Goal: Task Accomplishment & Management: Use online tool/utility

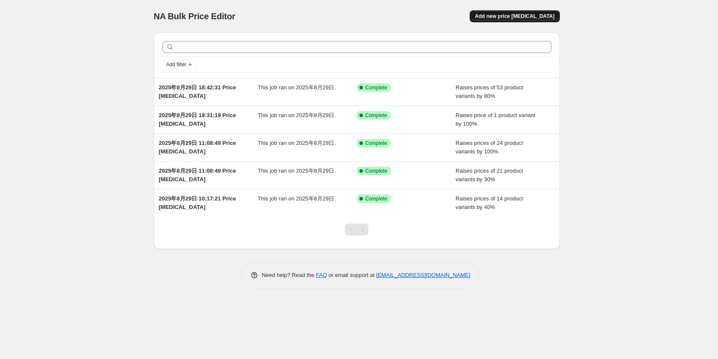
click at [515, 15] on span "Add new price [MEDICAL_DATA]" at bounding box center [514, 16] width 79 height 7
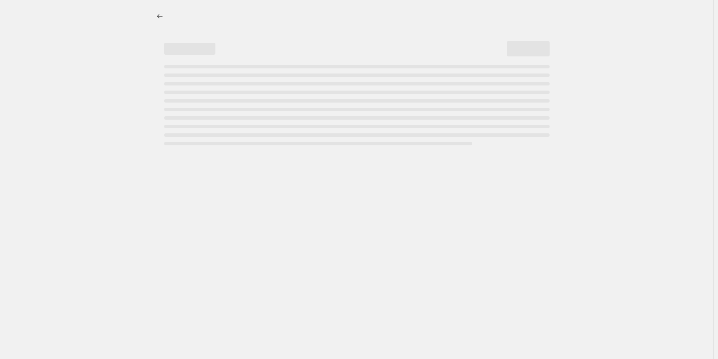
select select "percentage"
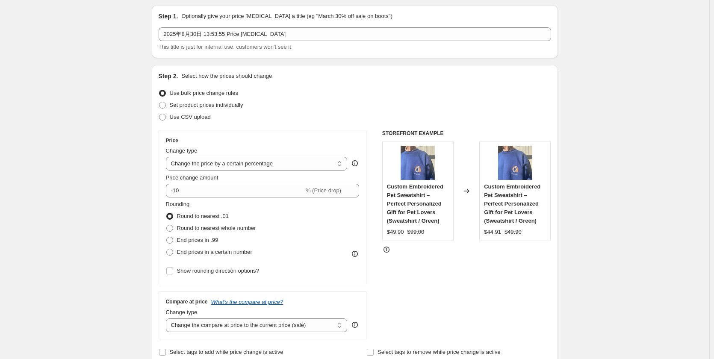
scroll to position [128, 0]
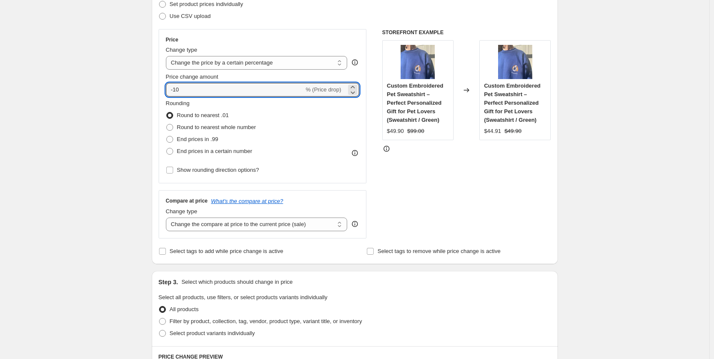
drag, startPoint x: 193, startPoint y: 88, endPoint x: 139, endPoint y: 90, distance: 54.3
click at [139, 90] on div "Create new price change job. This page is ready Create new price change job Dra…" at bounding box center [354, 310] width 709 height 876
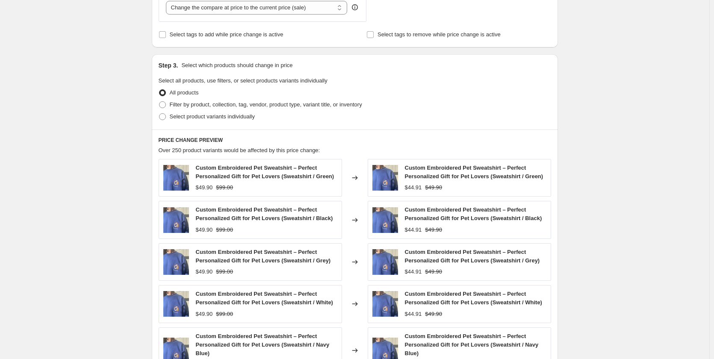
scroll to position [256, 0]
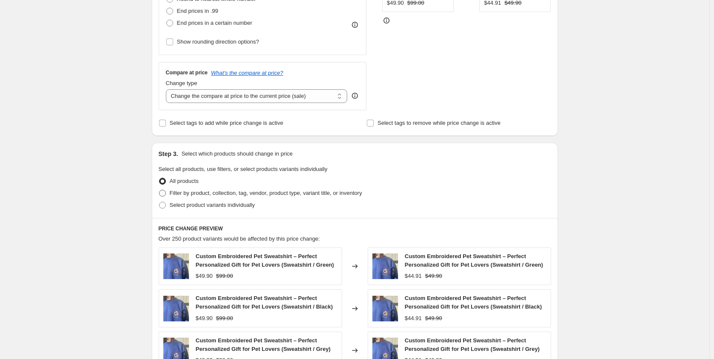
type input "60"
click at [178, 192] on span "Filter by product, collection, tag, vendor, product type, variant title, or inv…" at bounding box center [266, 193] width 192 height 6
click at [159, 190] on input "Filter by product, collection, tag, vendor, product type, variant title, or inv…" at bounding box center [159, 190] width 0 height 0
radio input "true"
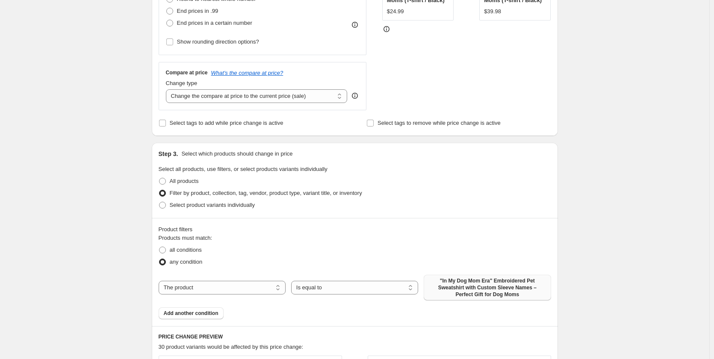
click at [454, 290] on span ""In My Dog Mom Era" Embroidered Pet Sweatshirt with Custom Sleeve Names – Perfe…" at bounding box center [487, 287] width 117 height 21
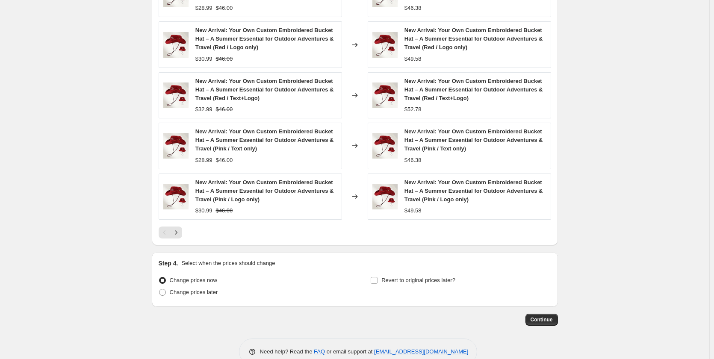
scroll to position [660, 0]
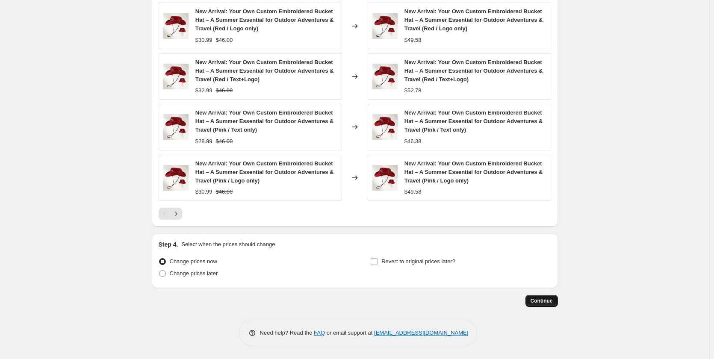
click at [551, 298] on span "Continue" at bounding box center [541, 300] width 22 height 7
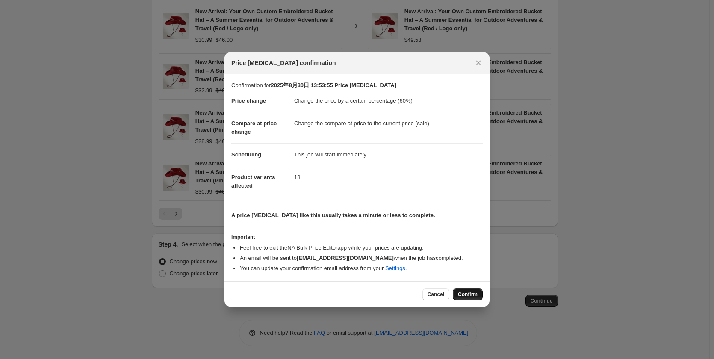
click at [469, 292] on span "Confirm" at bounding box center [468, 294] width 20 height 7
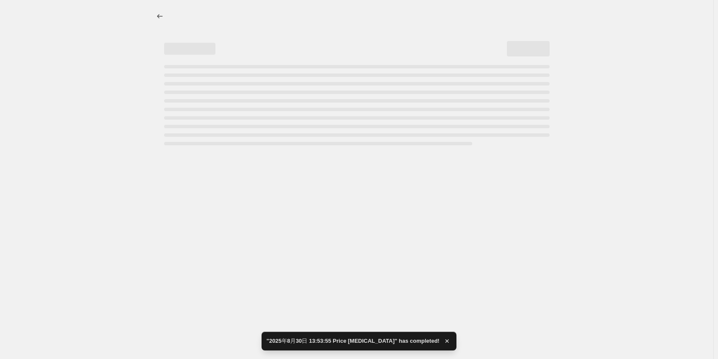
select select "percentage"
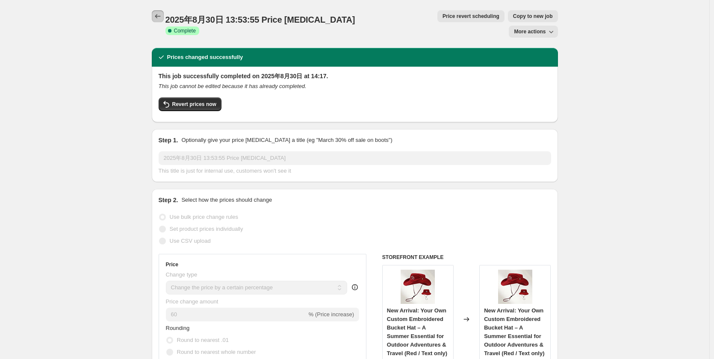
click at [159, 14] on icon "Price change jobs" at bounding box center [157, 16] width 9 height 9
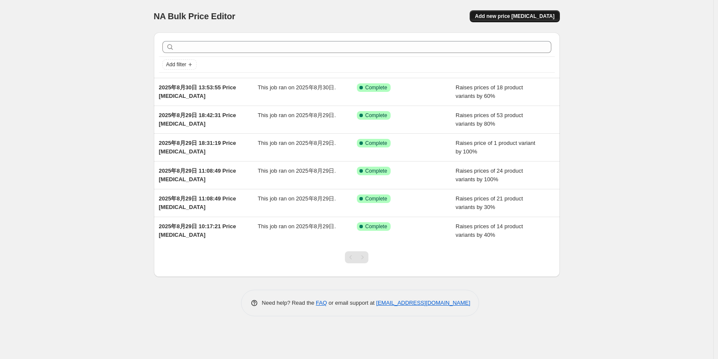
click at [511, 13] on button "Add new price [MEDICAL_DATA]" at bounding box center [515, 16] width 90 height 12
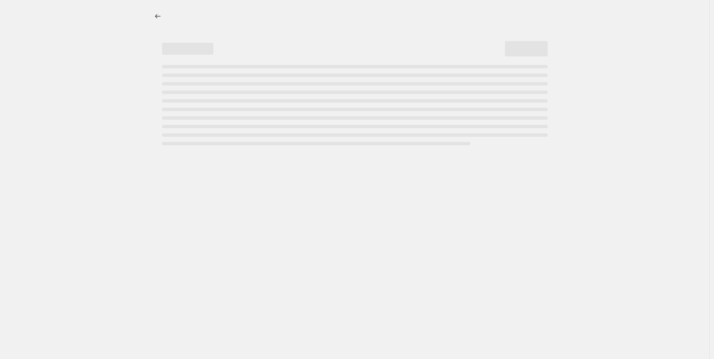
select select "percentage"
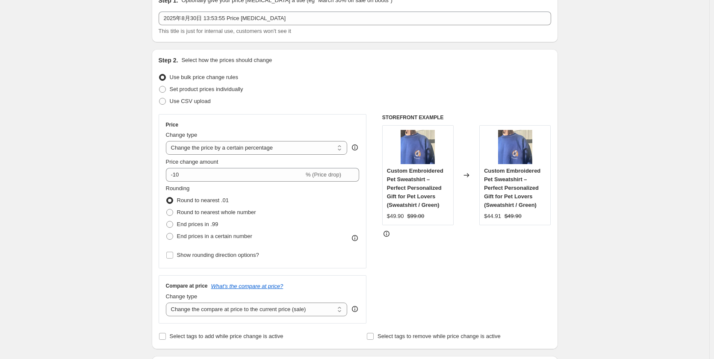
scroll to position [43, 0]
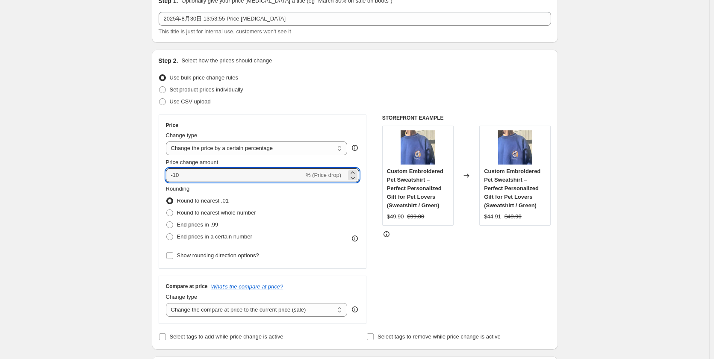
drag, startPoint x: 188, startPoint y: 178, endPoint x: 167, endPoint y: 178, distance: 21.4
click at [167, 178] on div "Price Change type Change the price to a certain amount Change the price by a ce…" at bounding box center [263, 192] width 208 height 154
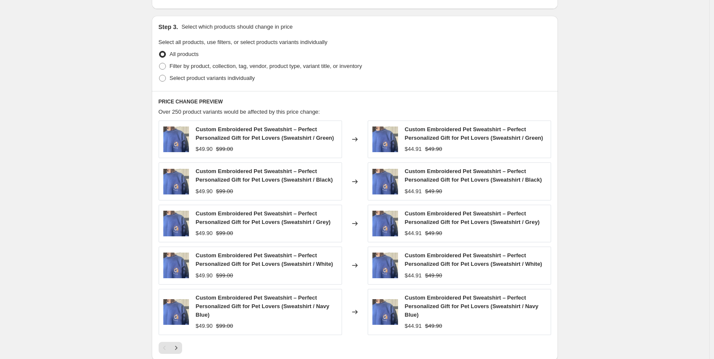
scroll to position [299, 0]
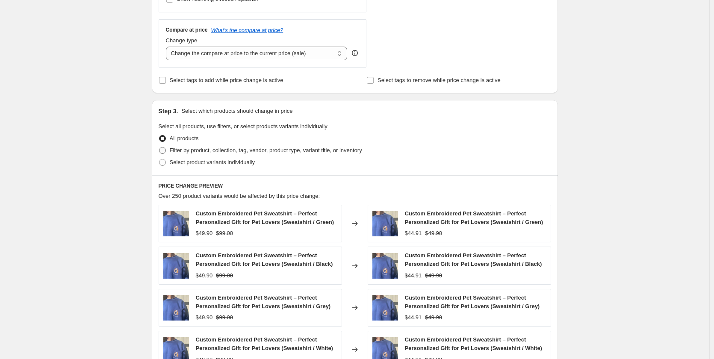
type input "30"
click at [163, 151] on span at bounding box center [162, 150] width 7 height 7
click at [159, 147] on input "Filter by product, collection, tag, vendor, product type, variant title, or inv…" at bounding box center [159, 147] width 0 height 0
radio input "true"
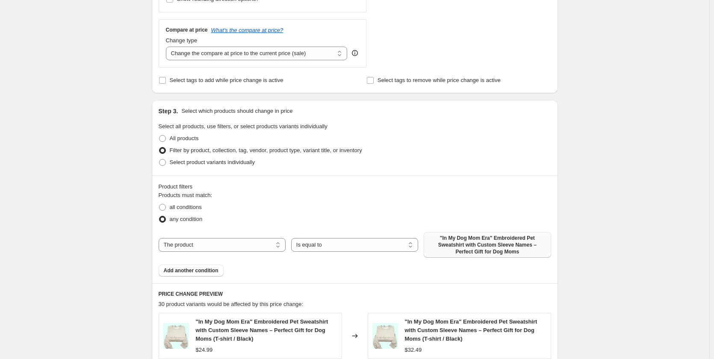
click at [449, 239] on span ""In My Dog Mom Era" Embroidered Pet Sweatshirt with Custom Sleeve Names – Perfe…" at bounding box center [487, 245] width 117 height 21
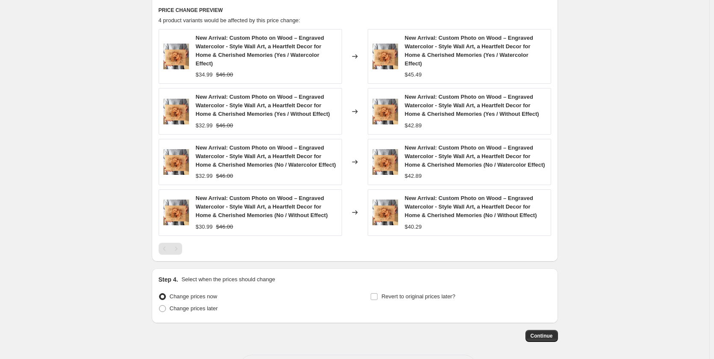
scroll to position [627, 0]
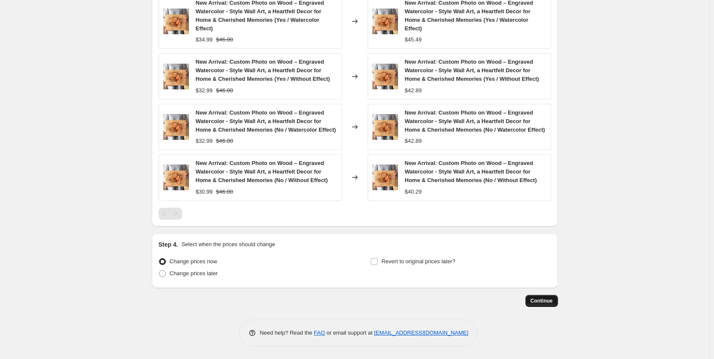
click at [532, 302] on button "Continue" at bounding box center [541, 301] width 32 height 12
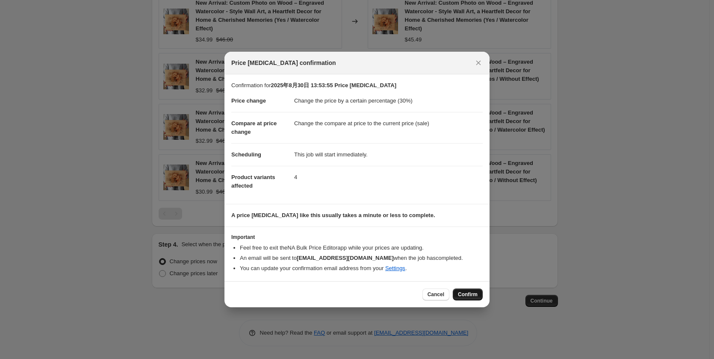
click at [462, 296] on span "Confirm" at bounding box center [468, 294] width 20 height 7
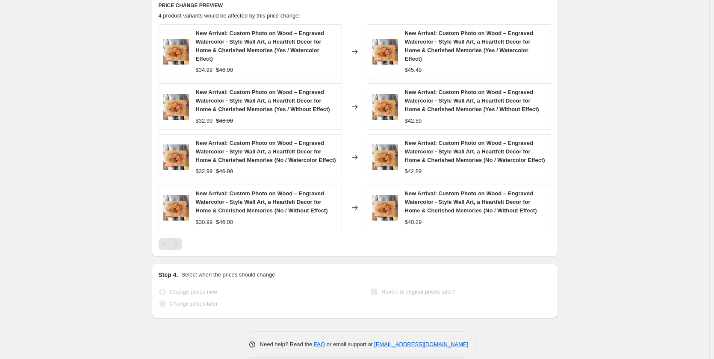
scroll to position [649, 0]
select select "percentage"
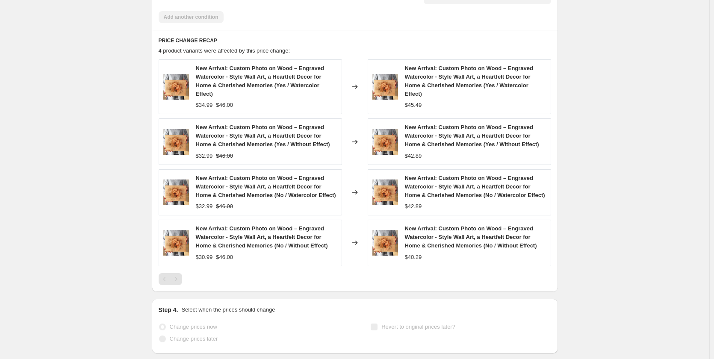
scroll to position [0, 0]
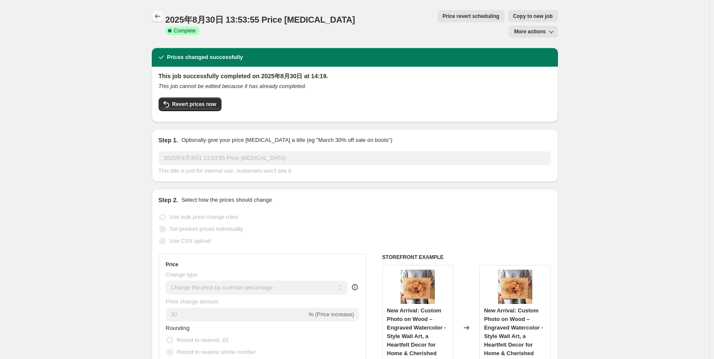
click at [162, 14] on icon "Price change jobs" at bounding box center [157, 16] width 9 height 9
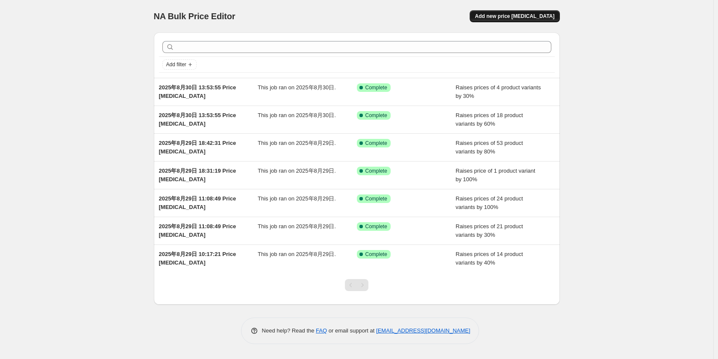
click at [528, 16] on span "Add new price [MEDICAL_DATA]" at bounding box center [514, 16] width 79 height 7
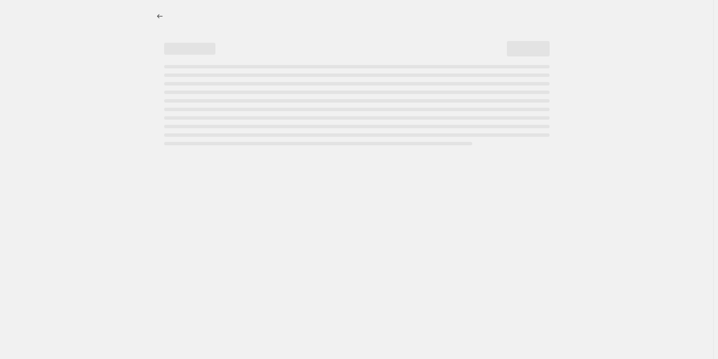
select select "percentage"
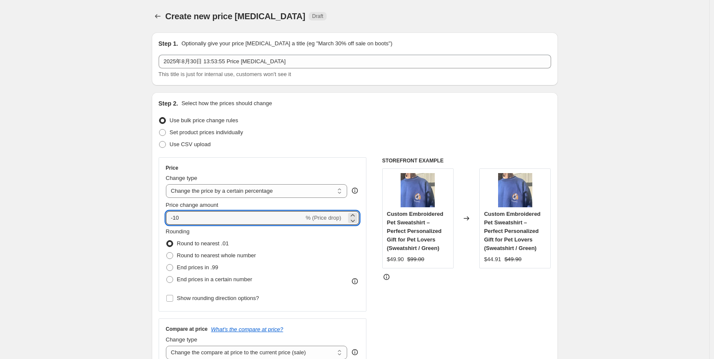
drag, startPoint x: 165, startPoint y: 218, endPoint x: 147, endPoint y: 218, distance: 17.9
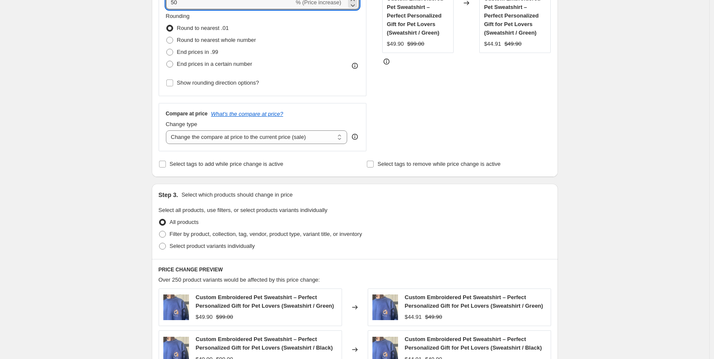
scroll to position [256, 0]
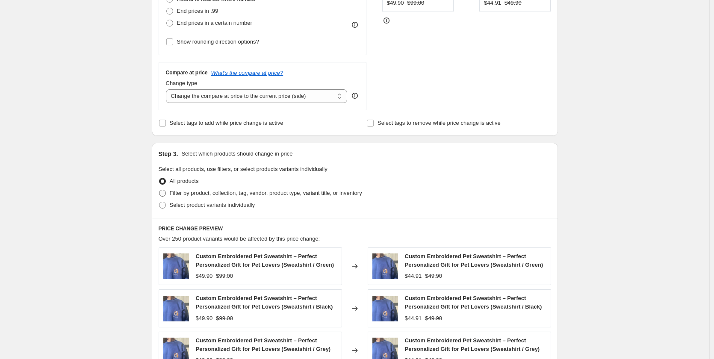
type input "50"
click at [182, 199] on label "Filter by product, collection, tag, vendor, product type, variant title, or inv…" at bounding box center [260, 193] width 203 height 12
click at [159, 190] on input "Filter by product, collection, tag, vendor, product type, variant title, or inv…" at bounding box center [159, 190] width 0 height 0
radio input "true"
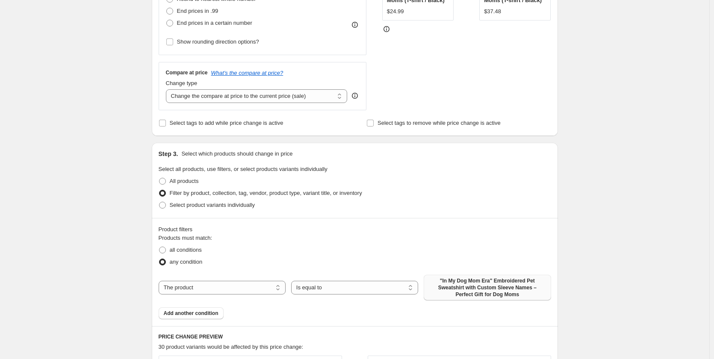
click at [456, 293] on span ""In My Dog Mom Era" Embroidered Pet Sweatshirt with Custom Sleeve Names – Perfe…" at bounding box center [487, 287] width 117 height 21
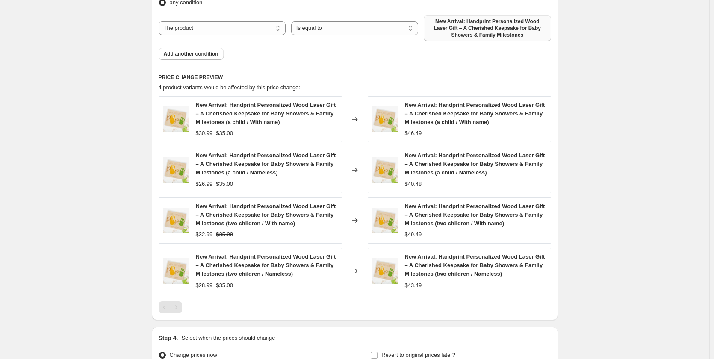
scroll to position [610, 0]
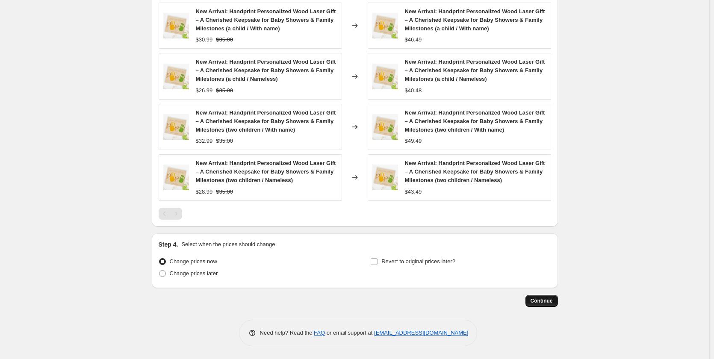
click at [535, 301] on span "Continue" at bounding box center [541, 300] width 22 height 7
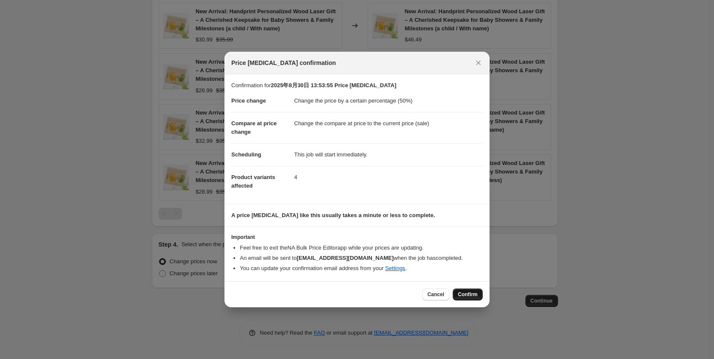
click at [464, 295] on span "Confirm" at bounding box center [468, 294] width 20 height 7
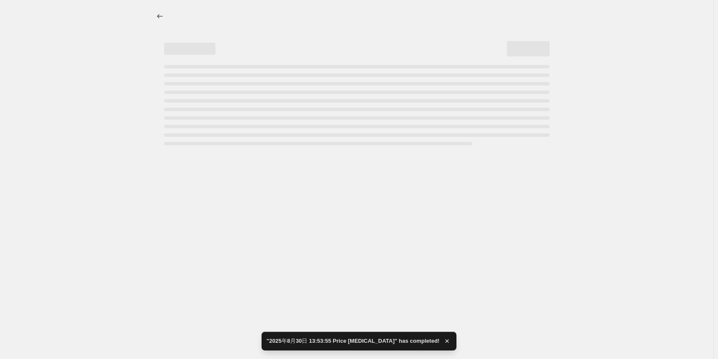
select select "percentage"
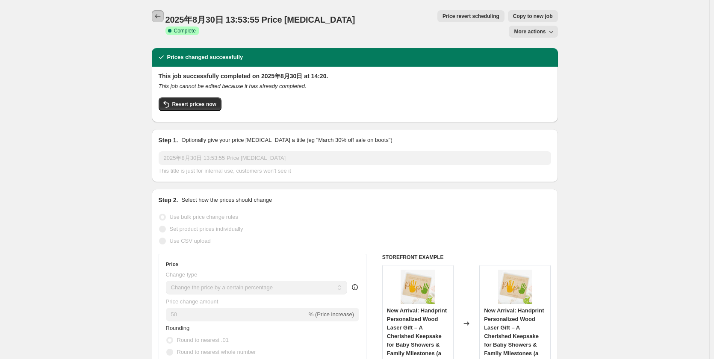
click at [162, 16] on icon "Price change jobs" at bounding box center [157, 16] width 9 height 9
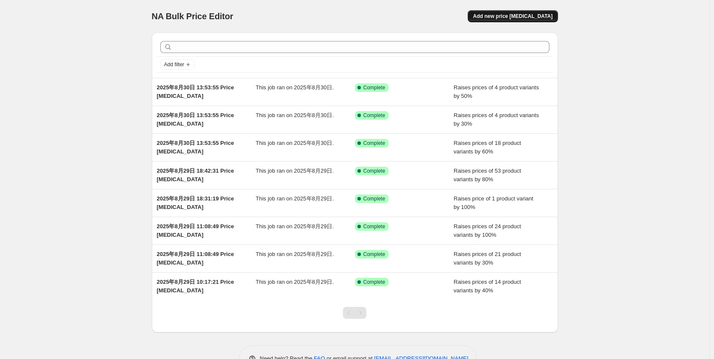
click at [520, 15] on span "Add new price [MEDICAL_DATA]" at bounding box center [512, 16] width 79 height 7
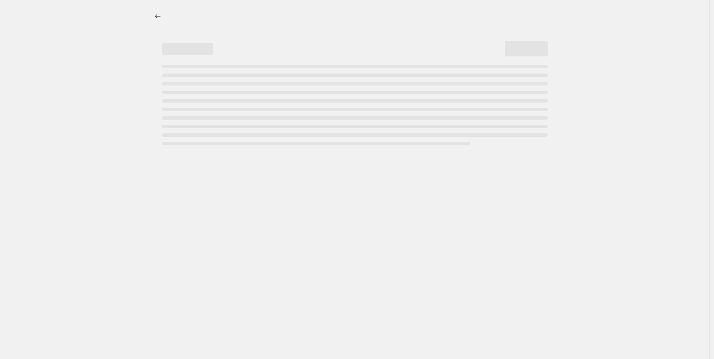
select select "percentage"
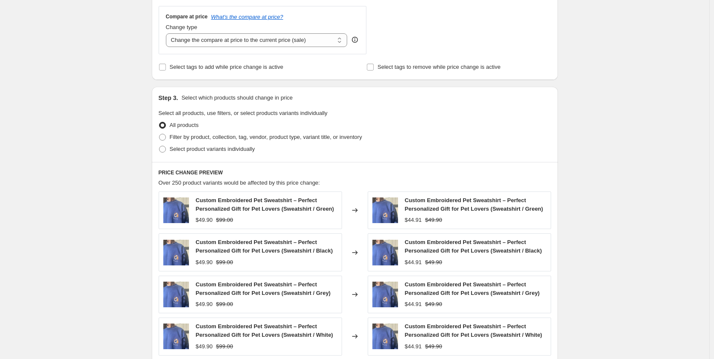
scroll to position [261, 0]
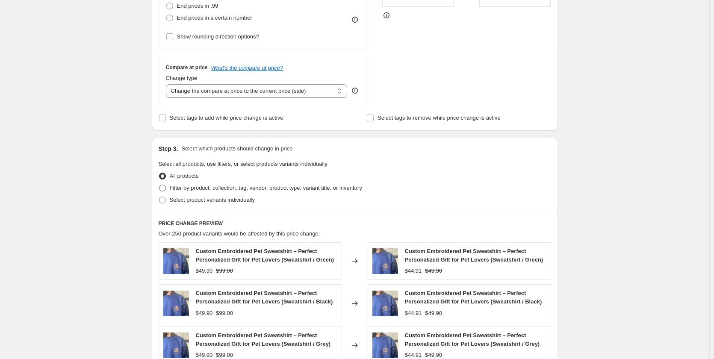
click at [179, 186] on span "Filter by product, collection, tag, vendor, product type, variant title, or inv…" at bounding box center [266, 188] width 192 height 6
click at [159, 185] on input "Filter by product, collection, tag, vendor, product type, variant title, or inv…" at bounding box center [159, 185] width 0 height 0
radio input "true"
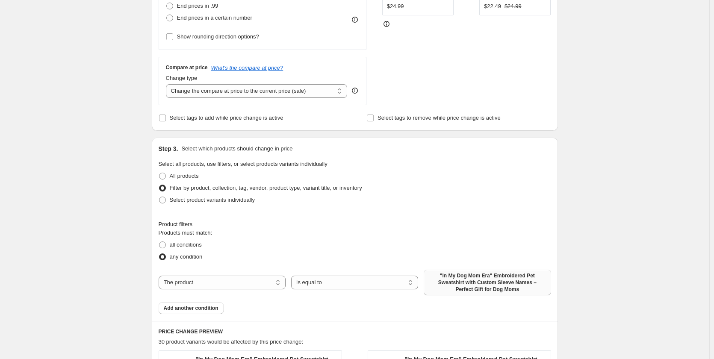
click at [465, 283] on span ""In My Dog Mom Era" Embroidered Pet Sweatshirt with Custom Sleeve Names – Perfe…" at bounding box center [487, 282] width 117 height 21
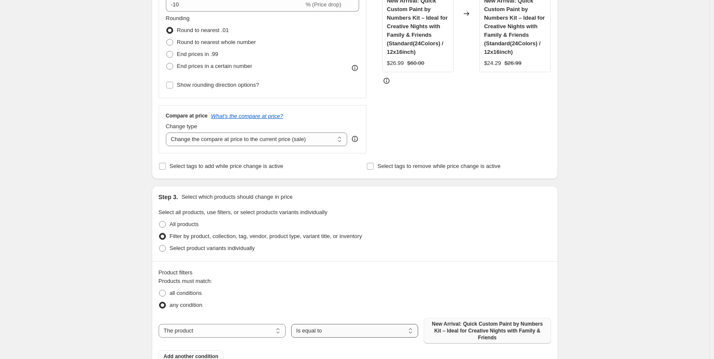
scroll to position [128, 0]
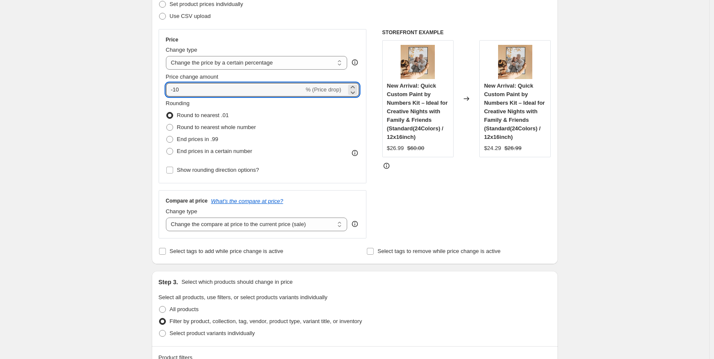
drag, startPoint x: 215, startPoint y: 91, endPoint x: 130, endPoint y: 91, distance: 85.5
type input "40"
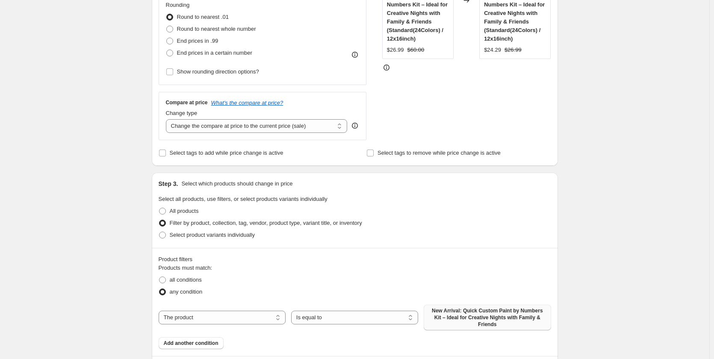
scroll to position [226, 0]
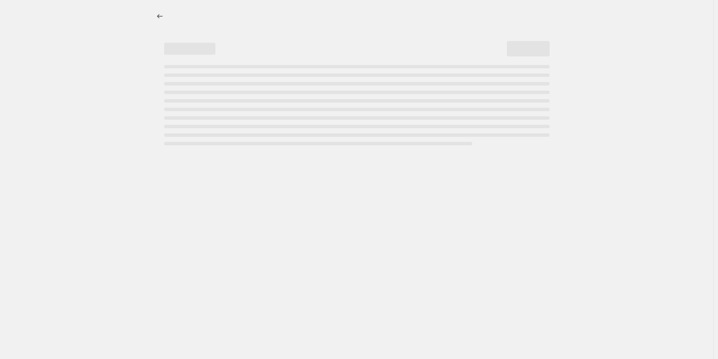
select select "percentage"
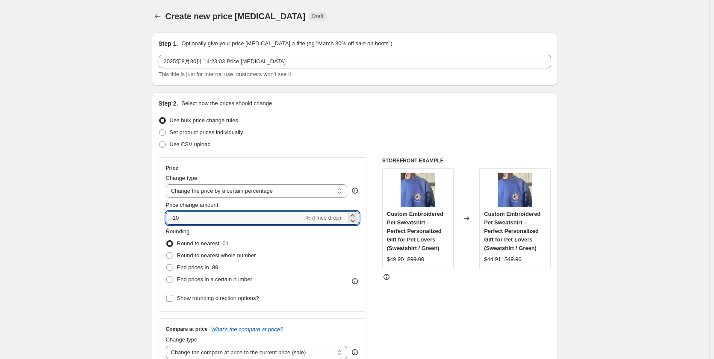
drag, startPoint x: 234, startPoint y: 221, endPoint x: 122, endPoint y: 208, distance: 113.2
type input "40"
click at [322, 217] on span "% (Price increase)" at bounding box center [318, 217] width 45 height 6
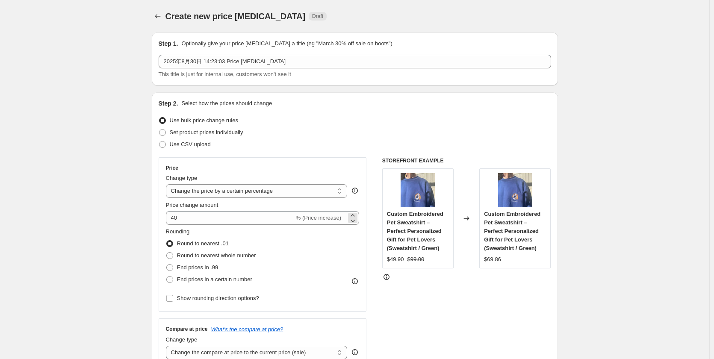
click at [322, 217] on span "% (Price increase)" at bounding box center [318, 217] width 45 height 6
click at [326, 218] on span "% (Price increase)" at bounding box center [318, 217] width 45 height 6
drag, startPoint x: 326, startPoint y: 218, endPoint x: 317, endPoint y: 221, distance: 8.5
click at [326, 219] on span "% (Price increase)" at bounding box center [318, 217] width 45 height 6
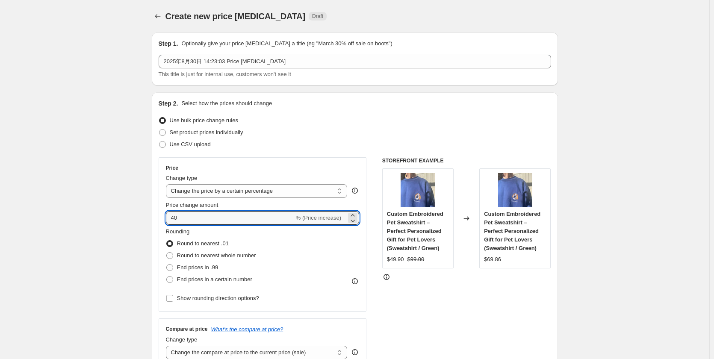
drag, startPoint x: 296, startPoint y: 223, endPoint x: 326, endPoint y: 222, distance: 29.5
click at [326, 222] on div "40 % (Price increase)" at bounding box center [263, 218] width 194 height 14
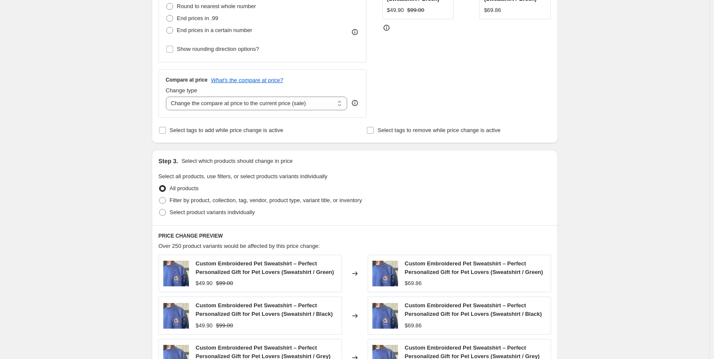
scroll to position [171, 0]
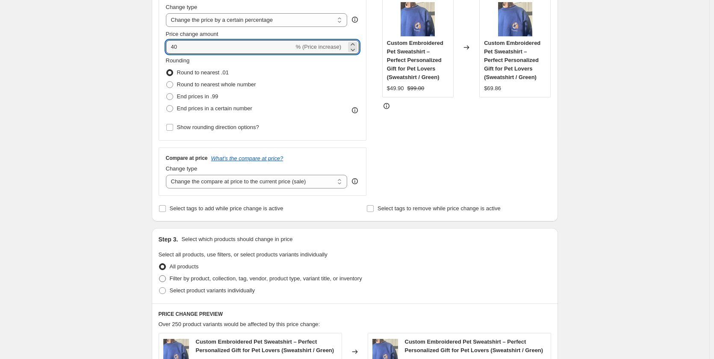
click at [216, 281] on span "Filter by product, collection, tag, vendor, product type, variant title, or inv…" at bounding box center [266, 278] width 192 height 6
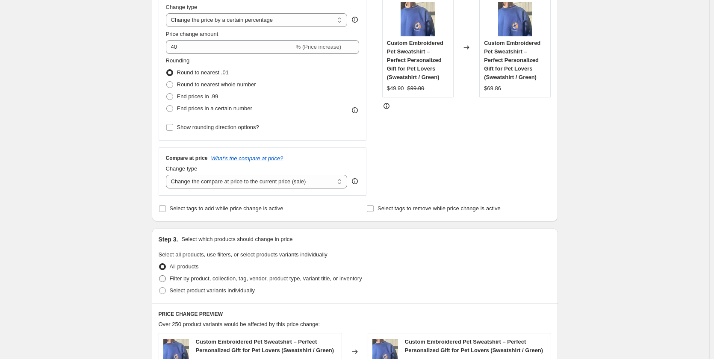
click at [238, 275] on span "Filter by product, collection, tag, vendor, product type, variant title, or inv…" at bounding box center [266, 278] width 192 height 6
click at [159, 275] on input "Filter by product, collection, tag, vendor, product type, variant title, or inv…" at bounding box center [159, 275] width 0 height 0
radio input "true"
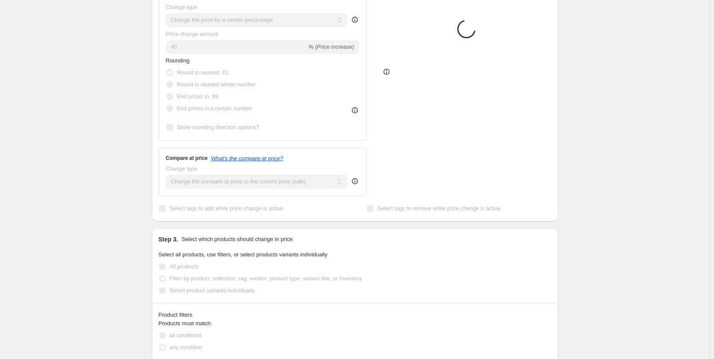
scroll to position [342, 0]
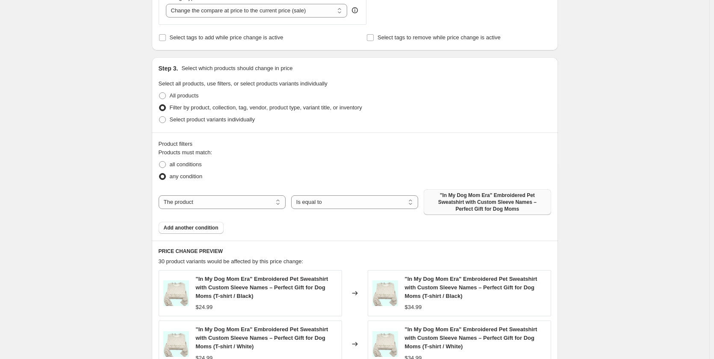
click at [470, 199] on span ""In My Dog Mom Era" Embroidered Pet Sweatshirt with Custom Sleeve Names – Perfe…" at bounding box center [487, 202] width 117 height 21
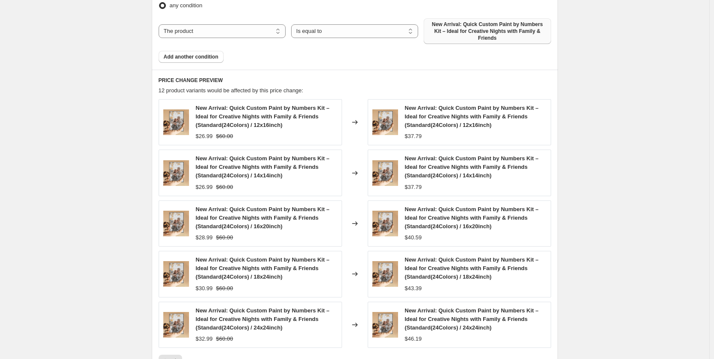
scroll to position [555, 0]
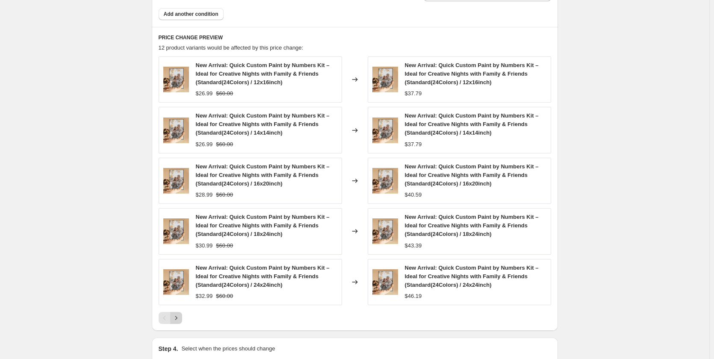
click at [176, 314] on icon "Next" at bounding box center [176, 318] width 9 height 9
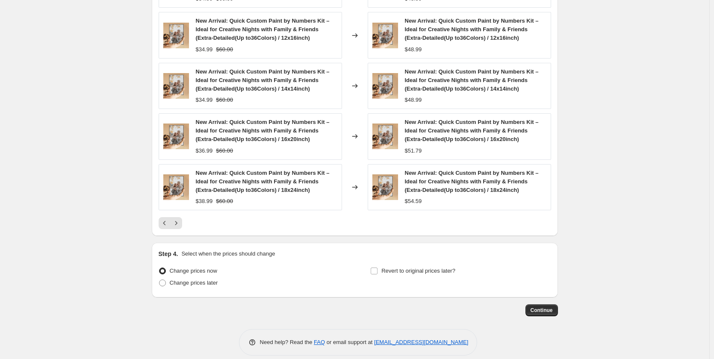
scroll to position [653, 0]
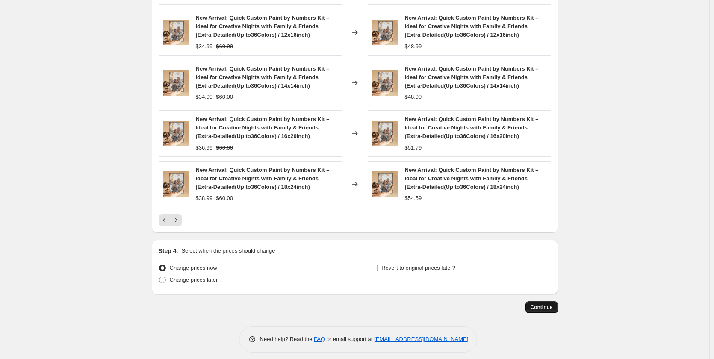
click at [532, 303] on button "Continue" at bounding box center [541, 307] width 32 height 12
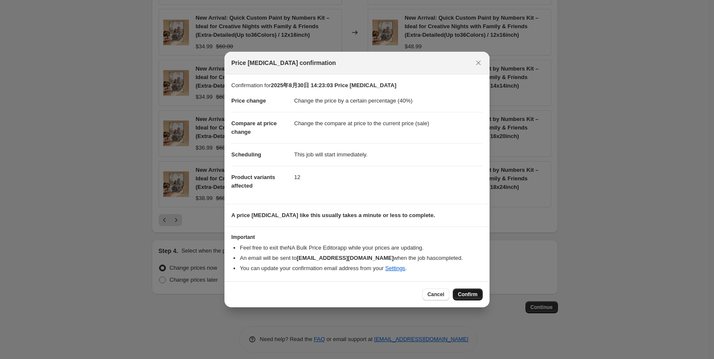
click at [466, 294] on span "Confirm" at bounding box center [468, 294] width 20 height 7
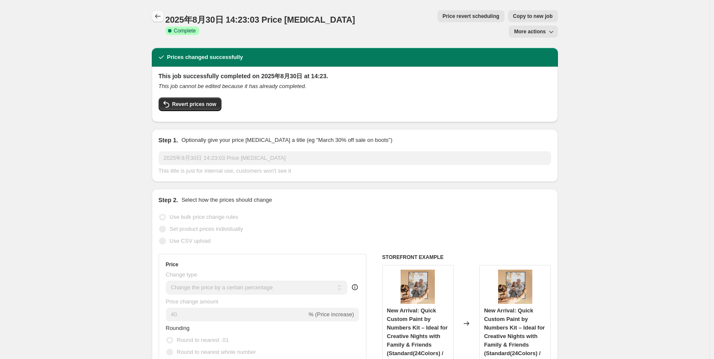
click at [160, 20] on icon "Price change jobs" at bounding box center [157, 16] width 9 height 9
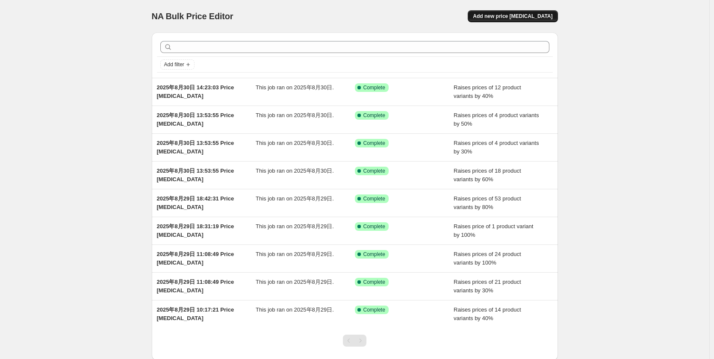
click at [498, 17] on span "Add new price [MEDICAL_DATA]" at bounding box center [512, 16] width 79 height 7
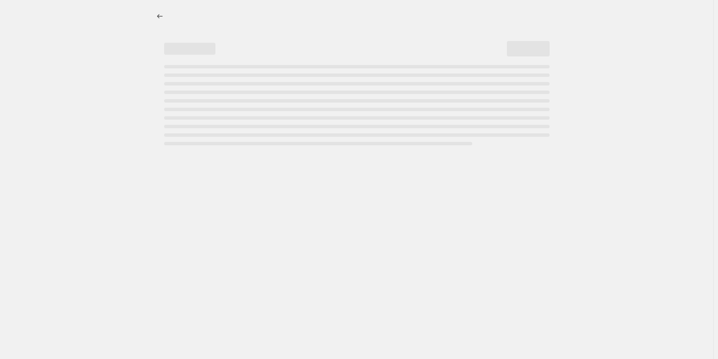
select select "percentage"
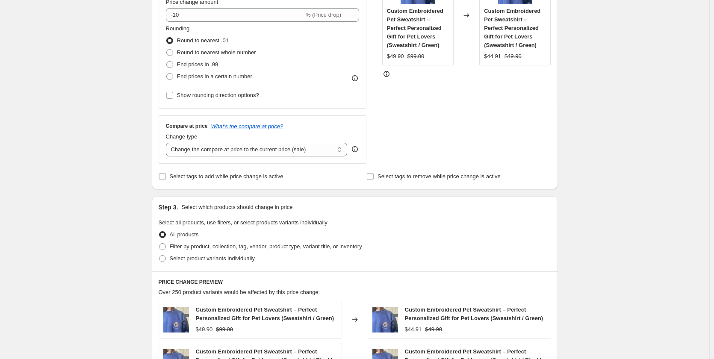
scroll to position [128, 0]
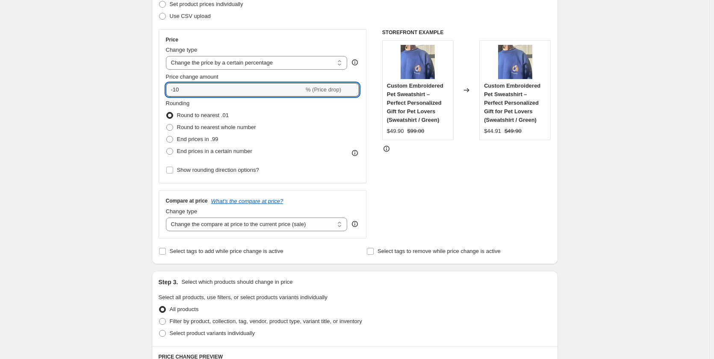
drag, startPoint x: 159, startPoint y: 91, endPoint x: 146, endPoint y: 91, distance: 13.7
click at [146, 91] on div "Create new price [MEDICAL_DATA]. This page is ready Create new price [MEDICAL_D…" at bounding box center [354, 310] width 426 height 876
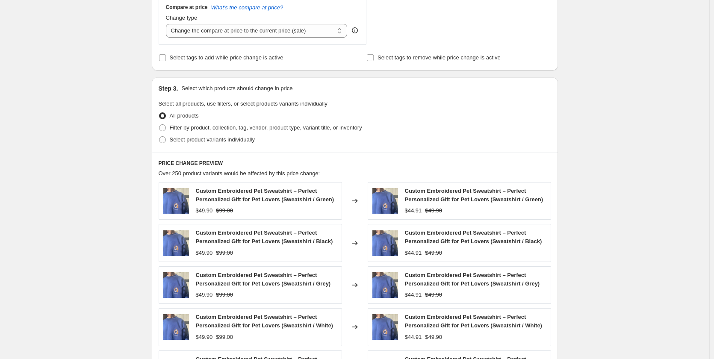
scroll to position [261, 0]
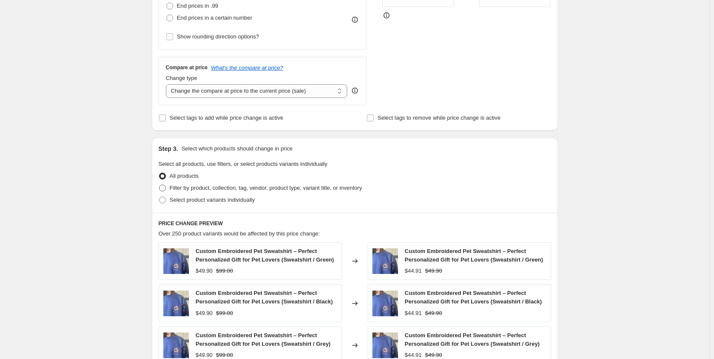
type input "40"
click at [197, 187] on span "Filter by product, collection, tag, vendor, product type, variant title, or inv…" at bounding box center [266, 188] width 192 height 6
click at [159, 185] on input "Filter by product, collection, tag, vendor, product type, variant title, or inv…" at bounding box center [159, 185] width 0 height 0
radio input "true"
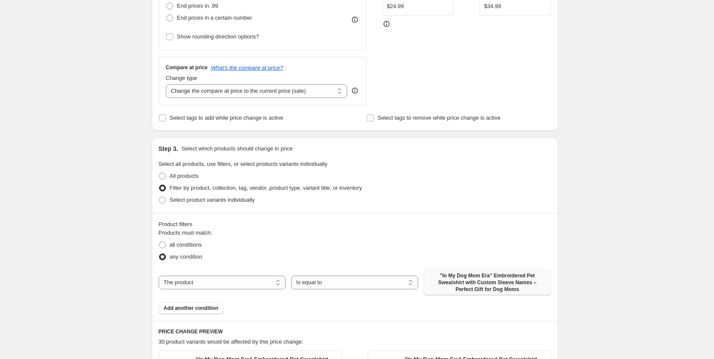
click at [462, 286] on span ""In My Dog Mom Era" Embroidered Pet Sweatshirt with Custom Sleeve Names – Perfe…" at bounding box center [487, 282] width 117 height 21
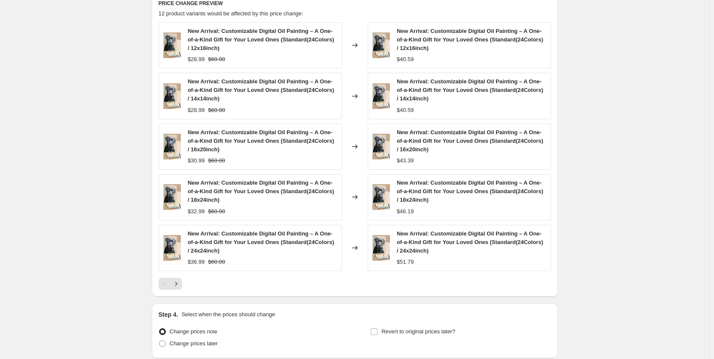
scroll to position [568, 0]
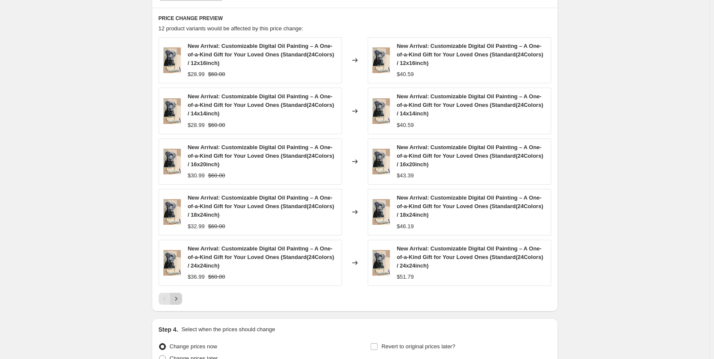
click at [182, 299] on button "Next" at bounding box center [176, 299] width 12 height 12
click at [179, 298] on icon "Next" at bounding box center [176, 298] width 9 height 9
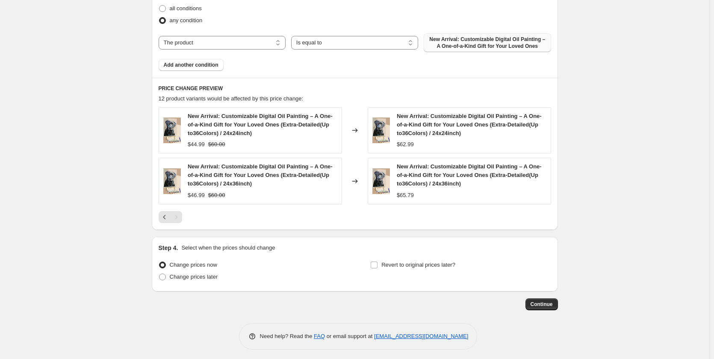
scroll to position [502, 0]
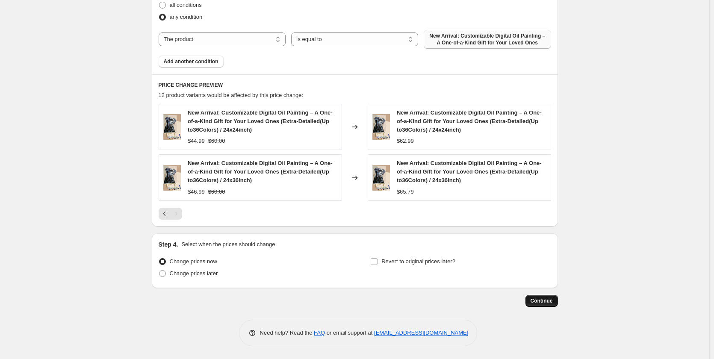
click at [549, 300] on span "Continue" at bounding box center [541, 300] width 22 height 7
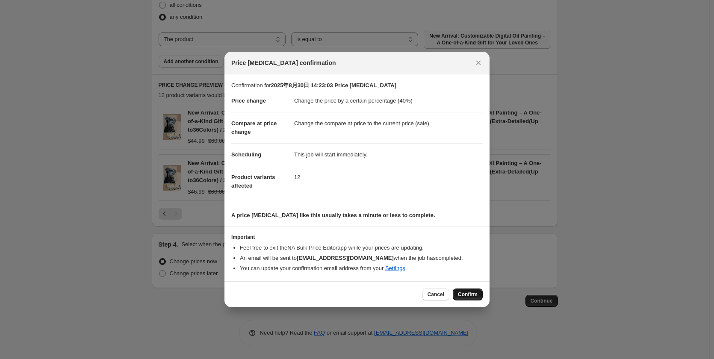
click at [466, 296] on span "Confirm" at bounding box center [468, 294] width 20 height 7
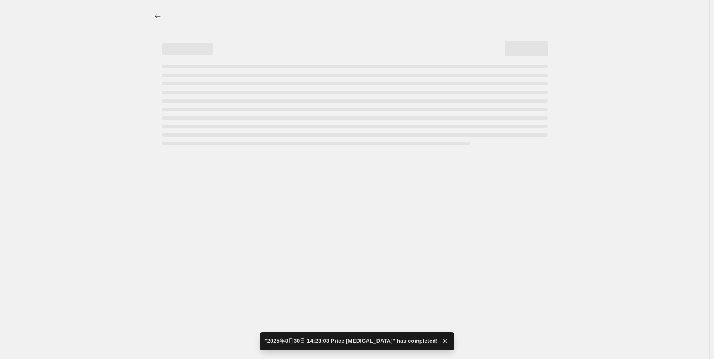
select select "percentage"
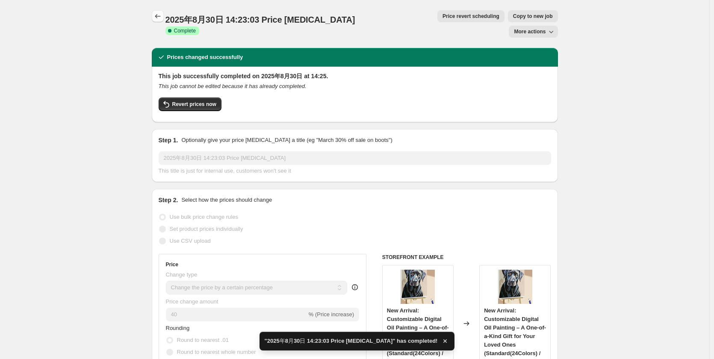
click at [156, 14] on icon "Price change jobs" at bounding box center [157, 16] width 9 height 9
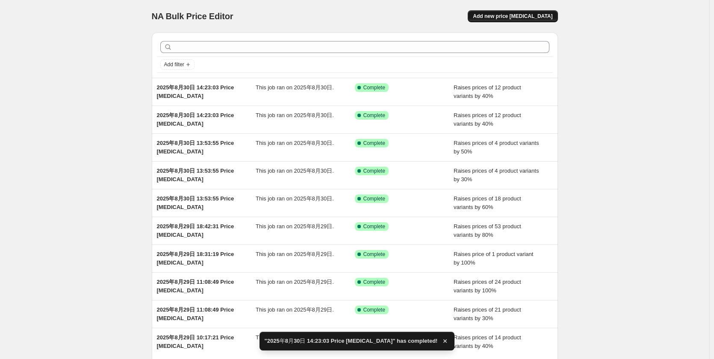
click at [520, 19] on span "Add new price [MEDICAL_DATA]" at bounding box center [512, 16] width 79 height 7
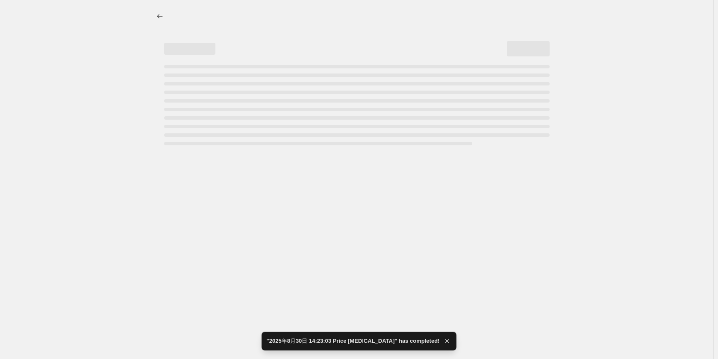
select select "percentage"
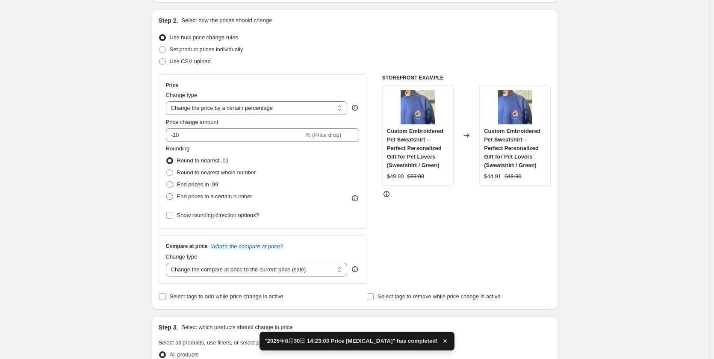
scroll to position [85, 0]
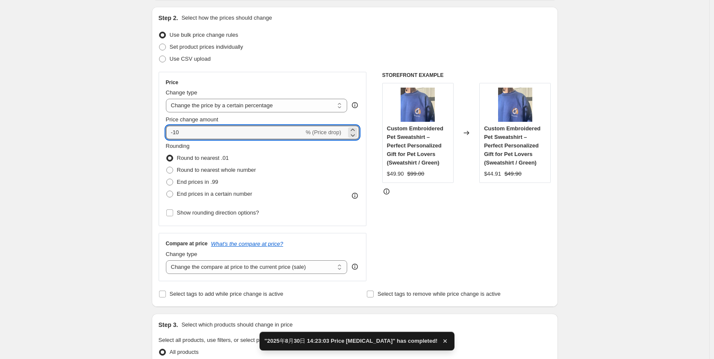
drag, startPoint x: 188, startPoint y: 134, endPoint x: 151, endPoint y: 129, distance: 36.6
click at [154, 129] on div "Step 2. Select how the prices should change Use bulk price change rules Set pro…" at bounding box center [355, 157] width 406 height 300
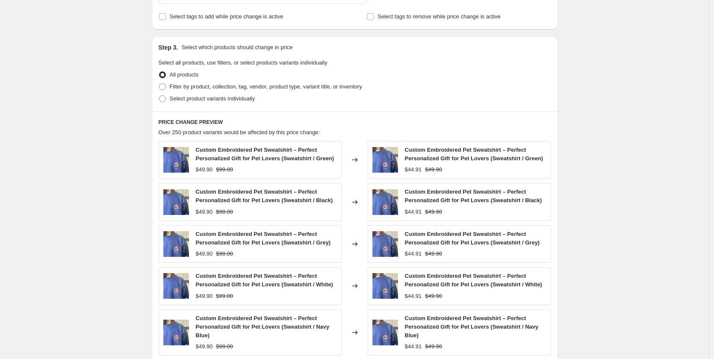
scroll to position [342, 0]
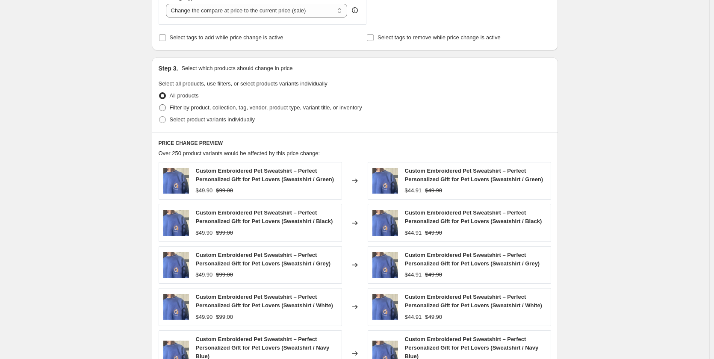
type input "50"
click at [214, 109] on span "Filter by product, collection, tag, vendor, product type, variant title, or inv…" at bounding box center [266, 107] width 192 height 6
click at [159, 105] on input "Filter by product, collection, tag, vendor, product type, variant title, or inv…" at bounding box center [159, 104] width 0 height 0
radio input "true"
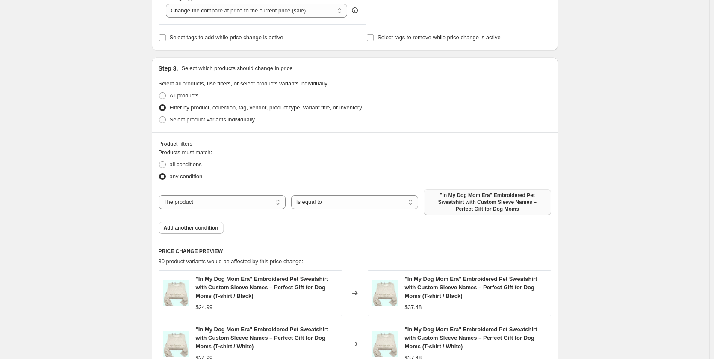
click at [494, 209] on span ""In My Dog Mom Era" Embroidered Pet Sweatshirt with Custom Sleeve Names – Perfe…" at bounding box center [487, 202] width 117 height 21
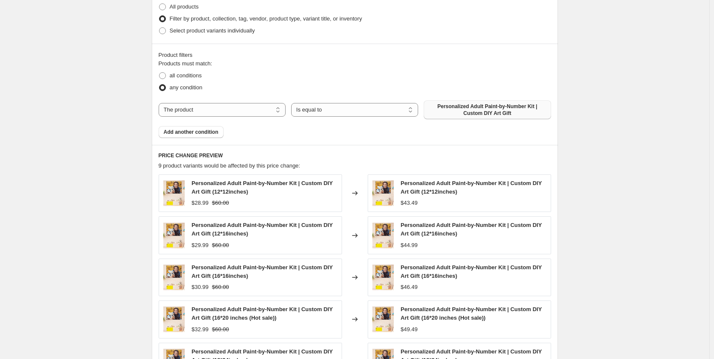
scroll to position [513, 0]
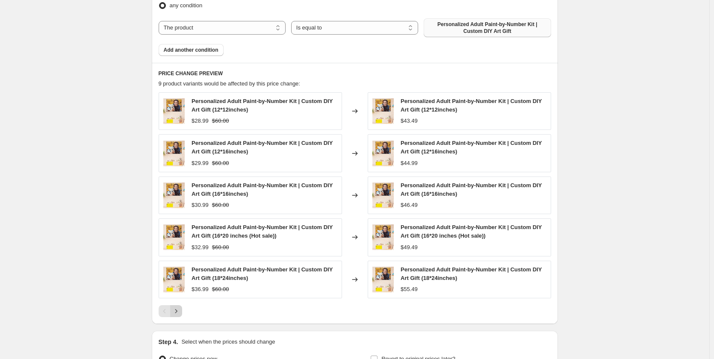
click at [180, 313] on icon "Next" at bounding box center [176, 311] width 9 height 9
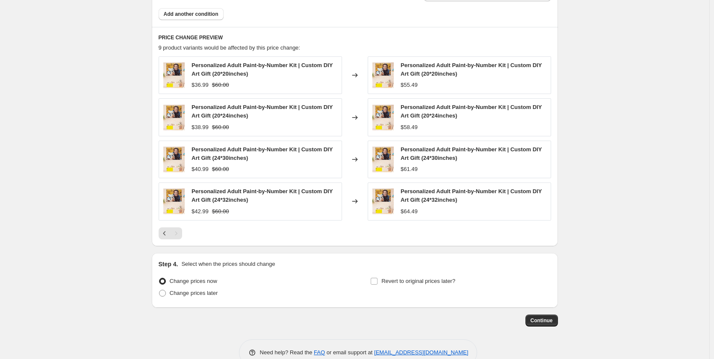
scroll to position [569, 0]
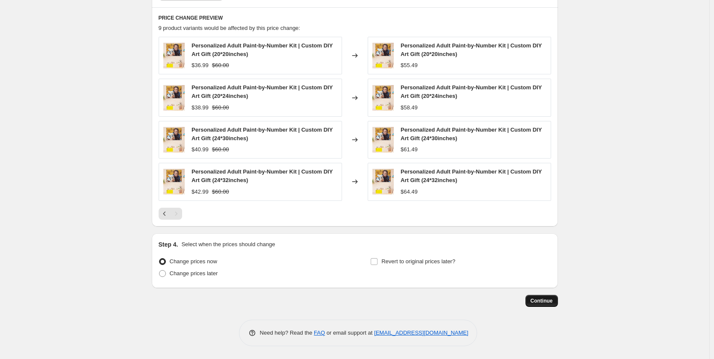
click at [548, 297] on button "Continue" at bounding box center [541, 301] width 32 height 12
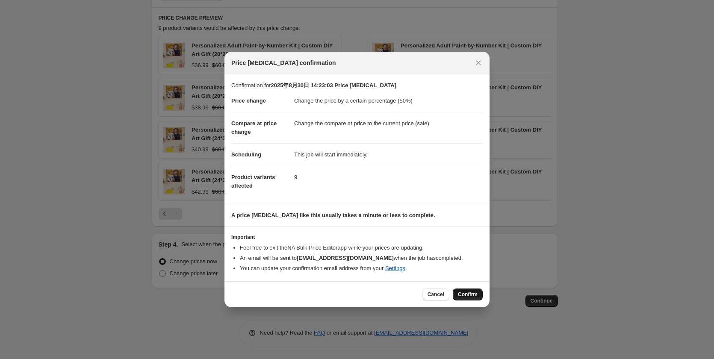
click at [467, 296] on span "Confirm" at bounding box center [468, 294] width 20 height 7
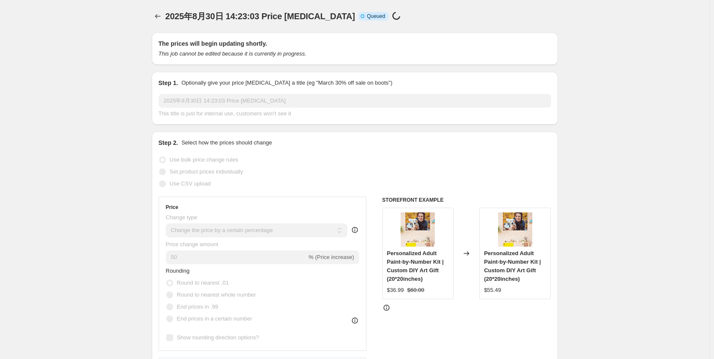
scroll to position [569, 0]
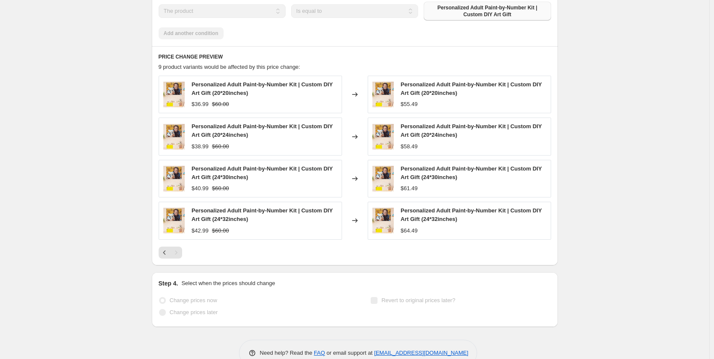
select select "percentage"
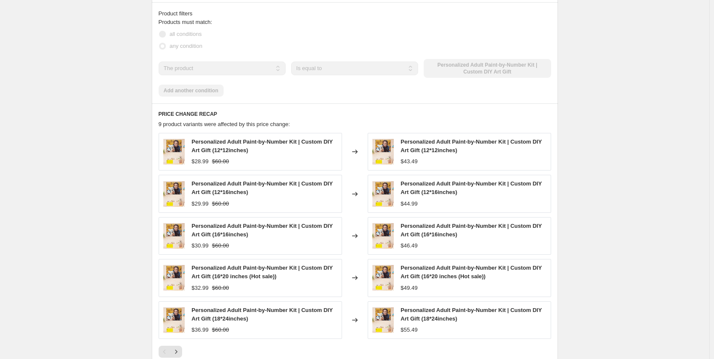
scroll to position [0, 0]
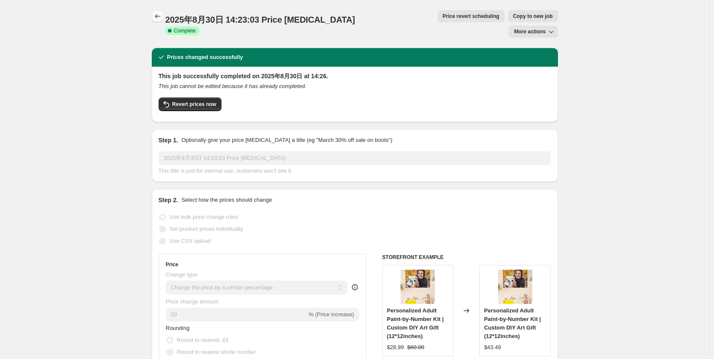
click at [156, 13] on icon "Price change jobs" at bounding box center [157, 16] width 9 height 9
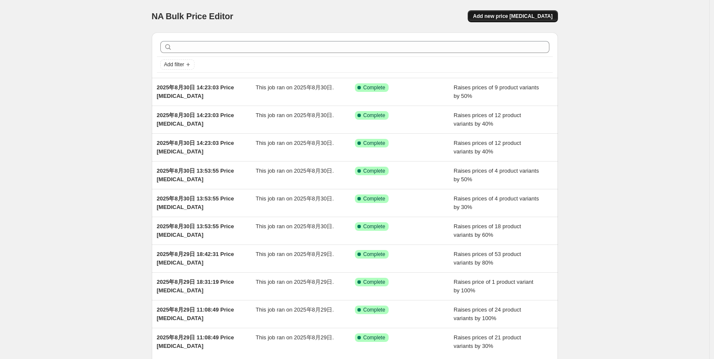
click at [520, 16] on span "Add new price [MEDICAL_DATA]" at bounding box center [512, 16] width 79 height 7
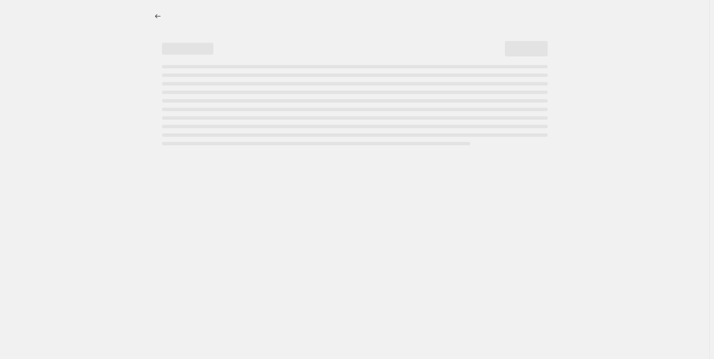
select select "percentage"
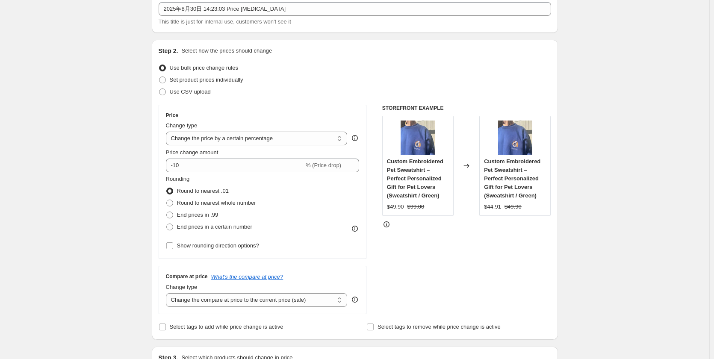
scroll to position [128, 0]
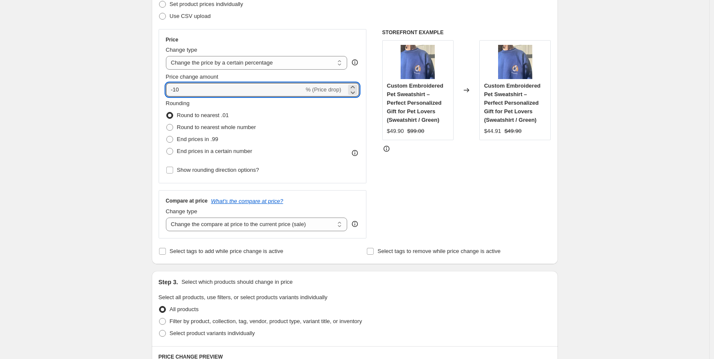
drag, startPoint x: 172, startPoint y: 89, endPoint x: 159, endPoint y: 89, distance: 12.8
click at [159, 89] on div "Step 2. Select how the prices should change Use bulk price change rules Set pro…" at bounding box center [355, 114] width 406 height 300
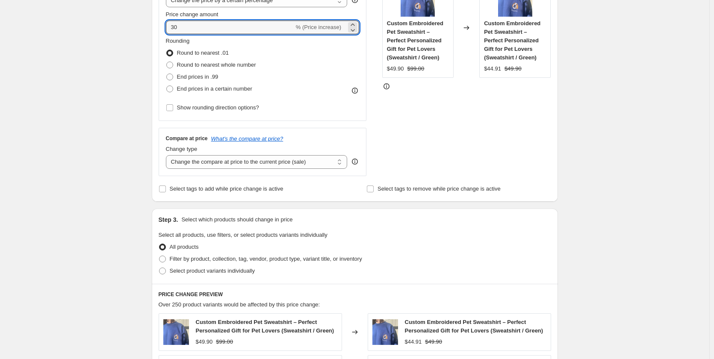
scroll to position [256, 0]
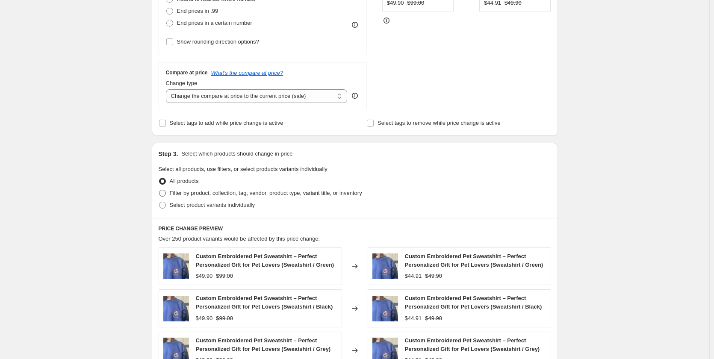
type input "30"
click at [173, 188] on label "Filter by product, collection, tag, vendor, product type, variant title, or inv…" at bounding box center [260, 193] width 203 height 12
click at [159, 190] on input "Filter by product, collection, tag, vendor, product type, variant title, or inv…" at bounding box center [159, 190] width 0 height 0
radio input "true"
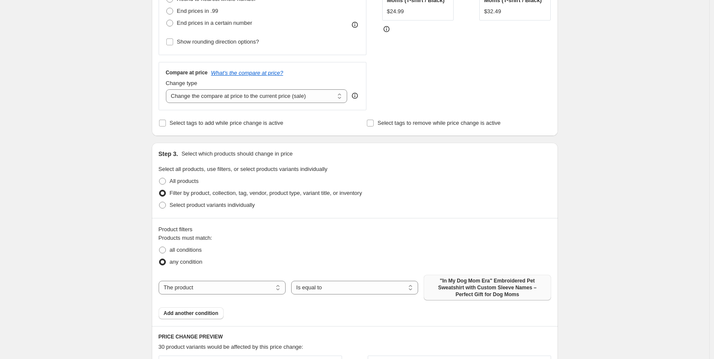
click at [482, 288] on span ""In My Dog Mom Era" Embroidered Pet Sweatshirt with Custom Sleeve Names – Perfe…" at bounding box center [487, 287] width 117 height 21
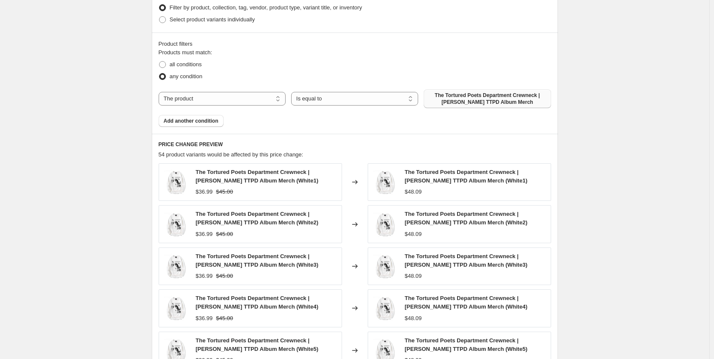
scroll to position [513, 0]
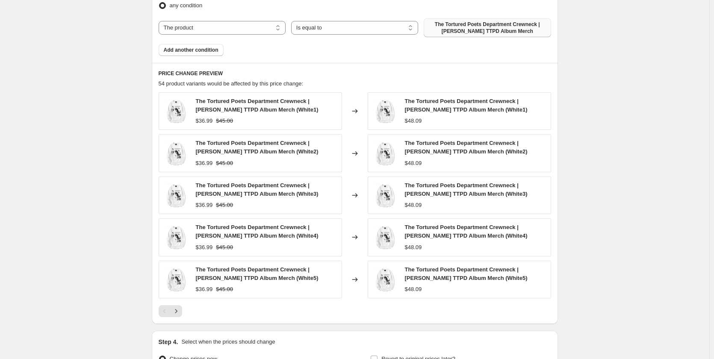
click at [180, 314] on icon "Next" at bounding box center [176, 311] width 9 height 9
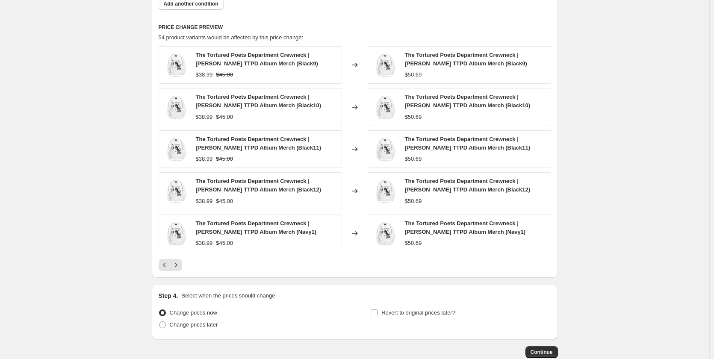
scroll to position [611, 0]
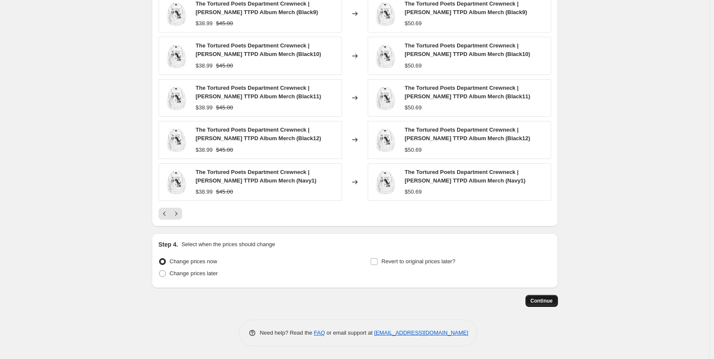
click at [531, 301] on button "Continue" at bounding box center [541, 301] width 32 height 12
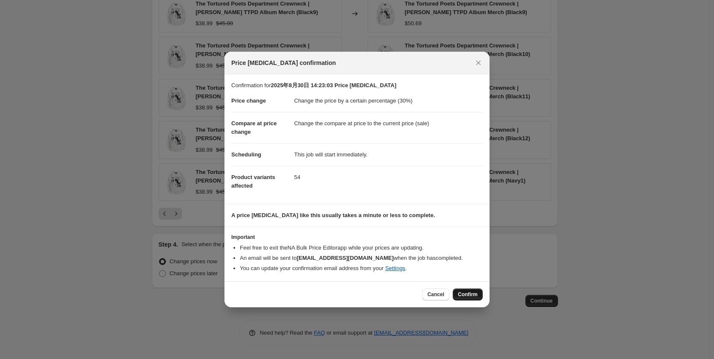
click at [464, 295] on span "Confirm" at bounding box center [468, 294] width 20 height 7
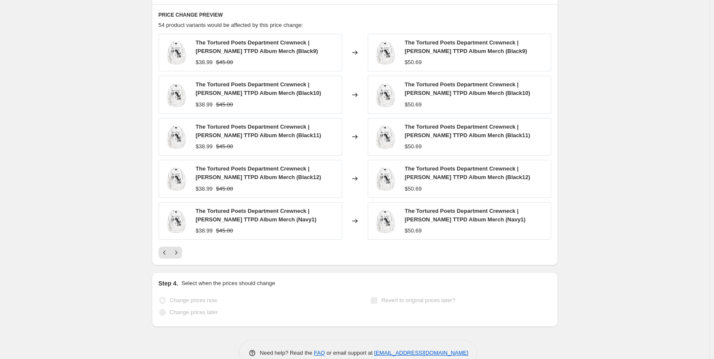
select select "percentage"
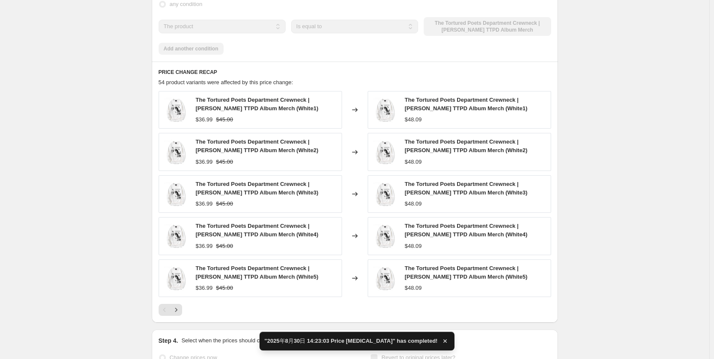
scroll to position [0, 0]
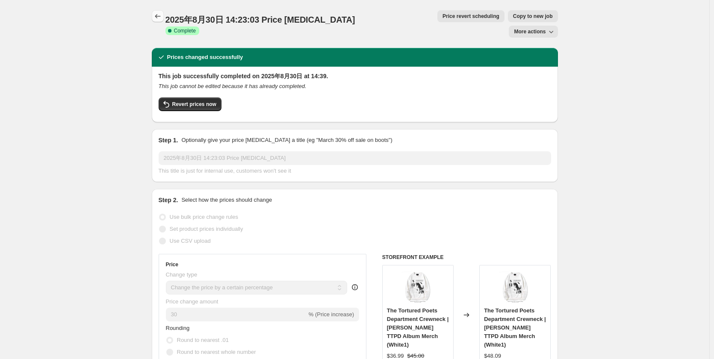
click at [162, 15] on icon "Price change jobs" at bounding box center [157, 16] width 9 height 9
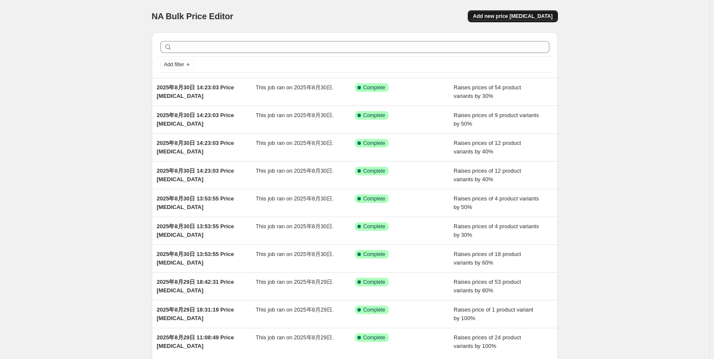
click at [527, 17] on span "Add new price [MEDICAL_DATA]" at bounding box center [512, 16] width 79 height 7
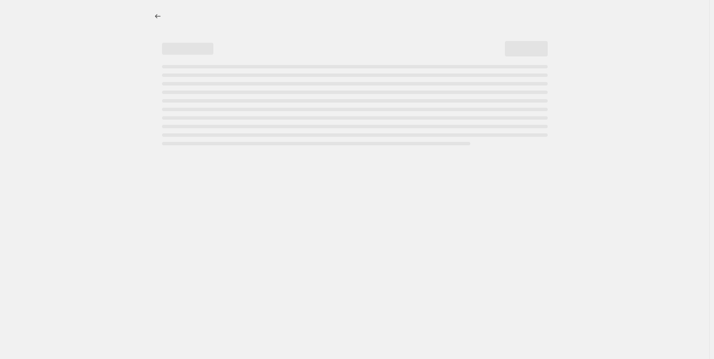
select select "percentage"
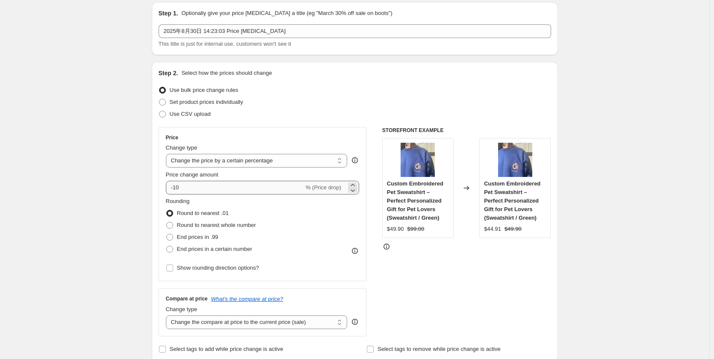
scroll to position [43, 0]
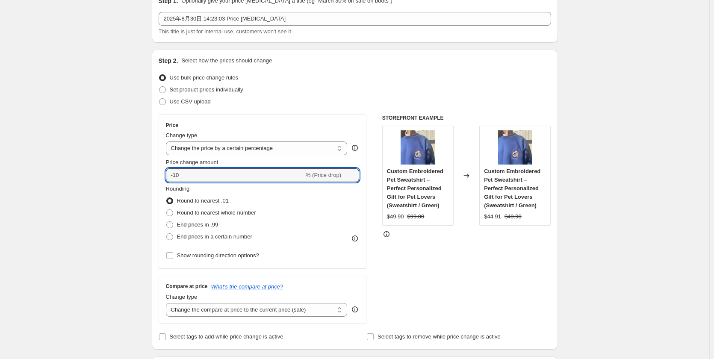
drag, startPoint x: 198, startPoint y: 177, endPoint x: 105, endPoint y: 167, distance: 93.8
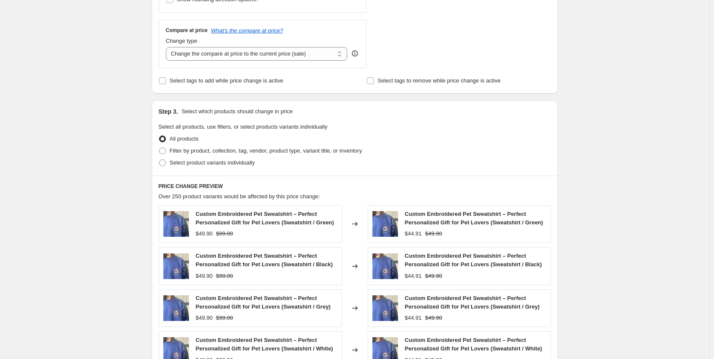
scroll to position [299, 0]
type input "30"
click at [188, 151] on span "Filter by product, collection, tag, vendor, product type, variant title, or inv…" at bounding box center [266, 150] width 192 height 6
click at [159, 147] on input "Filter by product, collection, tag, vendor, product type, variant title, or inv…" at bounding box center [159, 147] width 0 height 0
radio input "true"
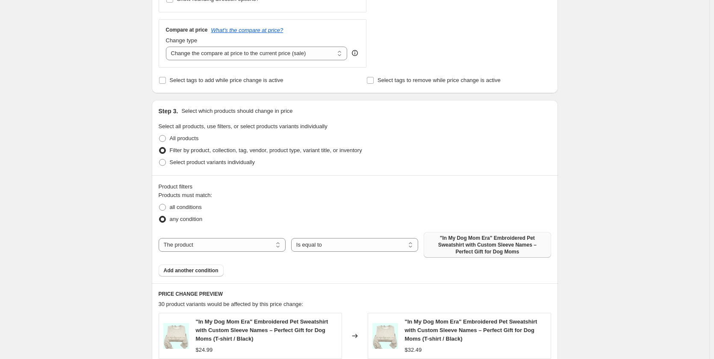
click at [465, 247] on span ""In My Dog Mom Era" Embroidered Pet Sweatshirt with Custom Sleeve Names – Perfe…" at bounding box center [487, 245] width 117 height 21
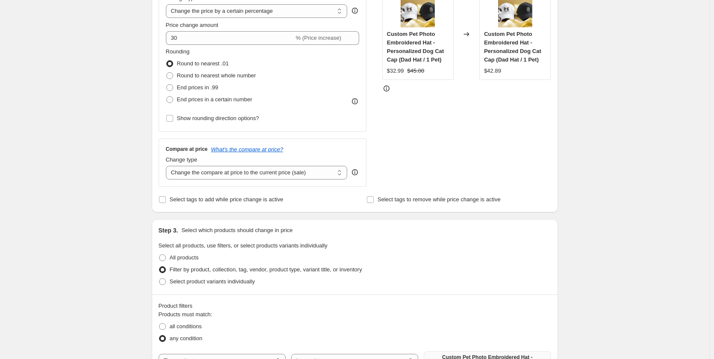
scroll to position [128, 0]
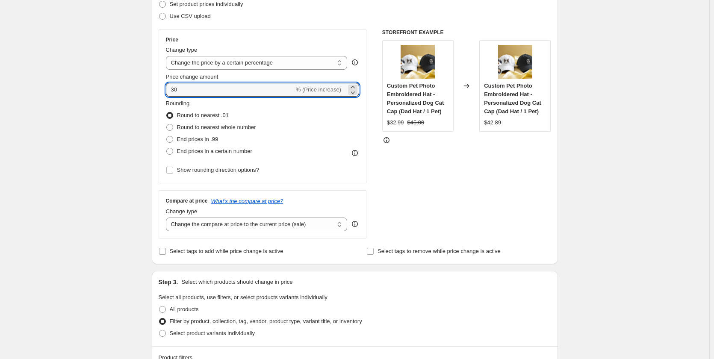
drag, startPoint x: 189, startPoint y: 91, endPoint x: 156, endPoint y: 91, distance: 33.8
click at [156, 91] on div "Step 2. Select how the prices should change Use bulk price change rules Set pro…" at bounding box center [355, 114] width 406 height 300
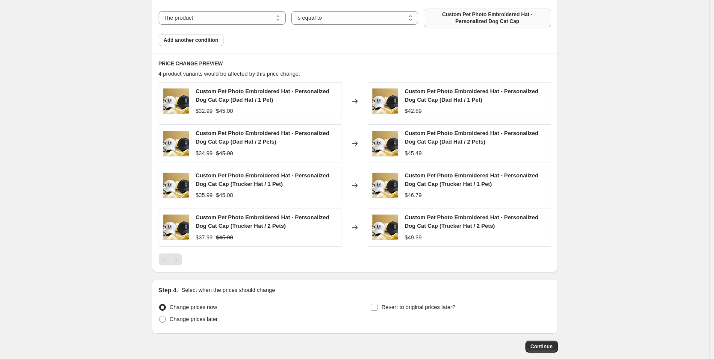
scroll to position [513, 0]
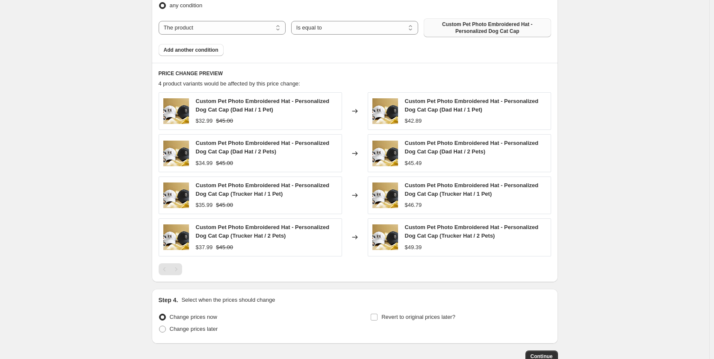
type input "50"
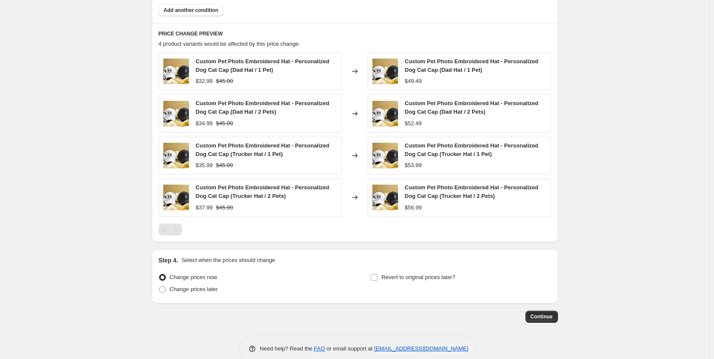
scroll to position [569, 0]
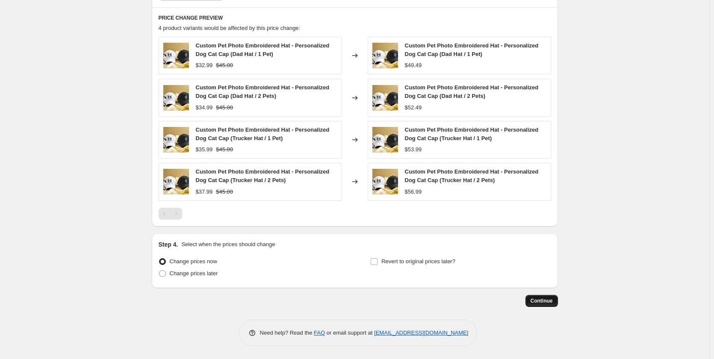
click at [545, 303] on span "Continue" at bounding box center [541, 300] width 22 height 7
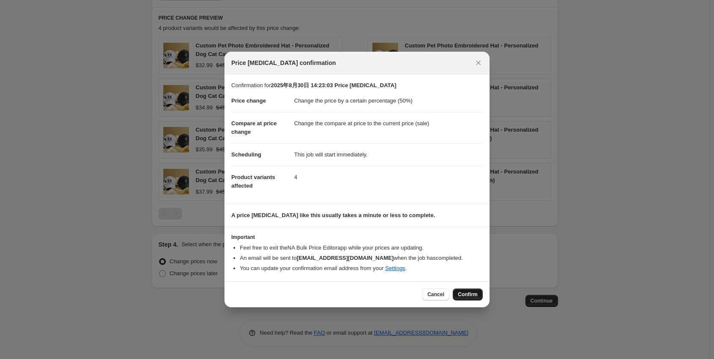
click at [464, 294] on span "Confirm" at bounding box center [468, 294] width 20 height 7
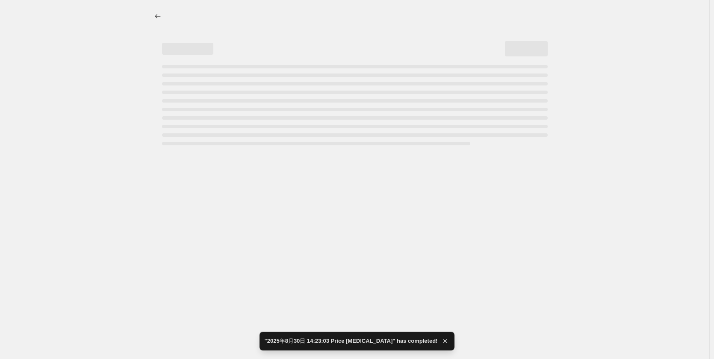
select select "percentage"
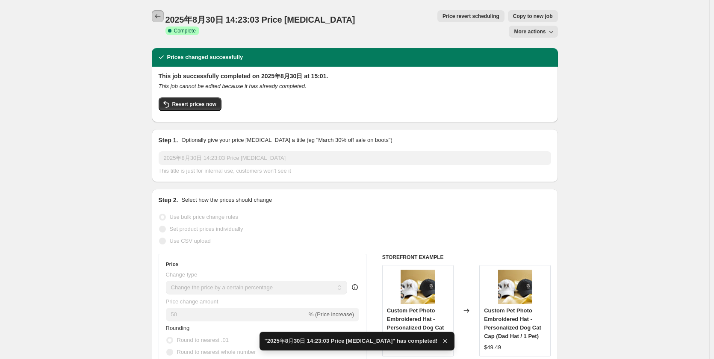
click at [161, 18] on icon "Price change jobs" at bounding box center [157, 16] width 9 height 9
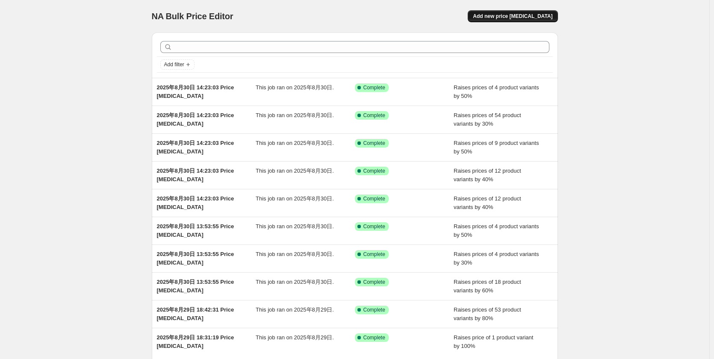
click at [534, 16] on span "Add new price [MEDICAL_DATA]" at bounding box center [512, 16] width 79 height 7
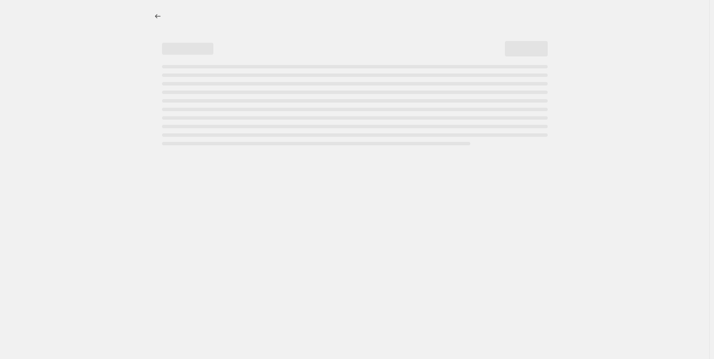
select select "percentage"
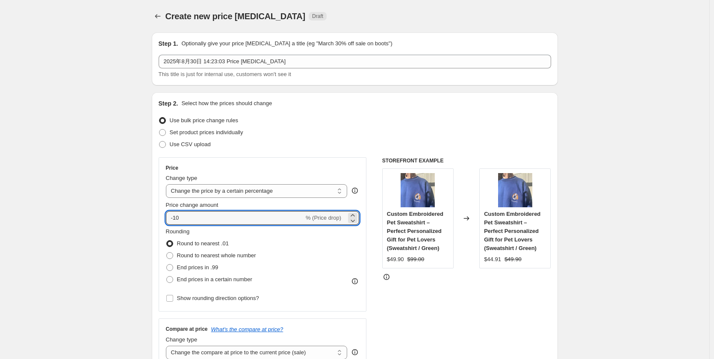
drag, startPoint x: 158, startPoint y: 217, endPoint x: 151, endPoint y: 217, distance: 6.8
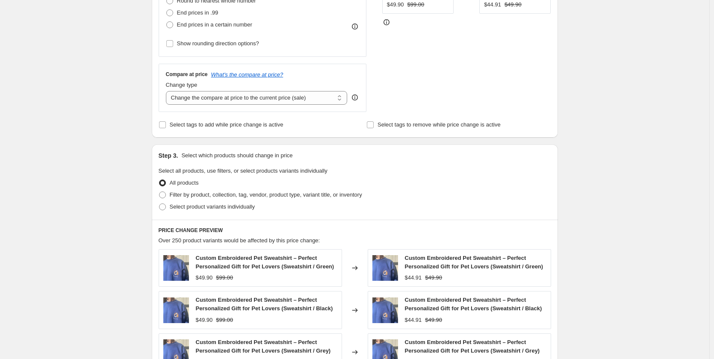
scroll to position [256, 0]
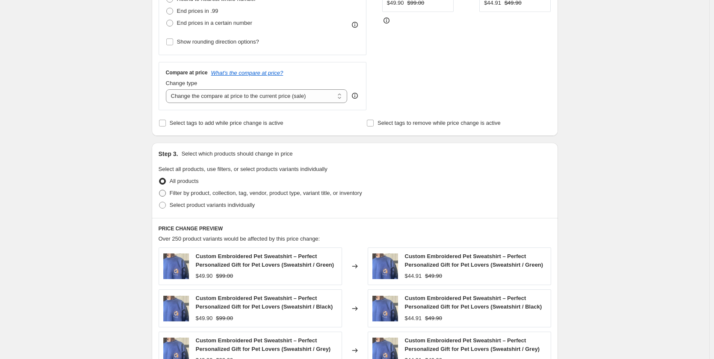
type input "50"
drag, startPoint x: 189, startPoint y: 192, endPoint x: 197, endPoint y: 194, distance: 8.0
click at [189, 192] on span "Filter by product, collection, tag, vendor, product type, variant title, or inv…" at bounding box center [266, 193] width 192 height 6
click at [159, 190] on input "Filter by product, collection, tag, vendor, product type, variant title, or inv…" at bounding box center [159, 190] width 0 height 0
radio input "true"
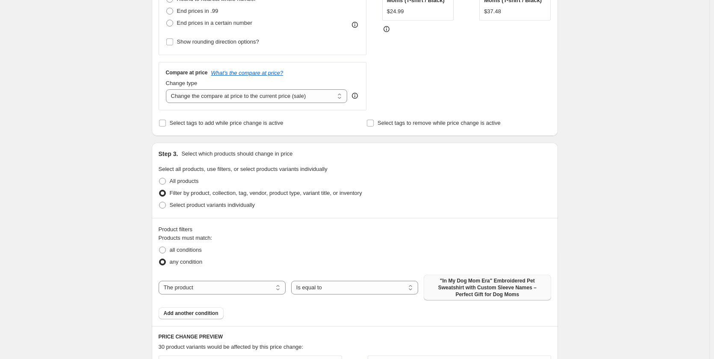
click at [487, 288] on span ""In My Dog Mom Era" Embroidered Pet Sweatshirt with Custom Sleeve Names – Perfe…" at bounding box center [487, 287] width 117 height 21
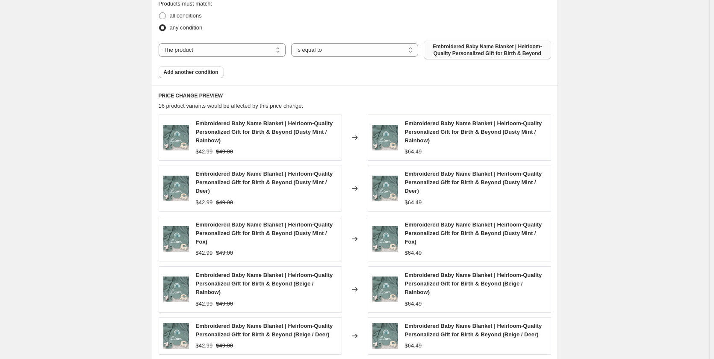
scroll to position [555, 0]
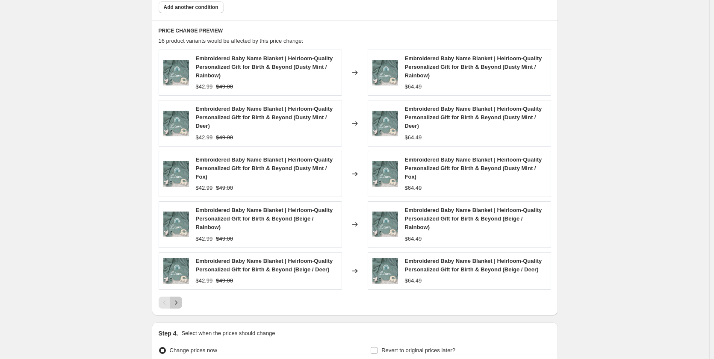
click at [180, 304] on icon "Next" at bounding box center [176, 302] width 9 height 9
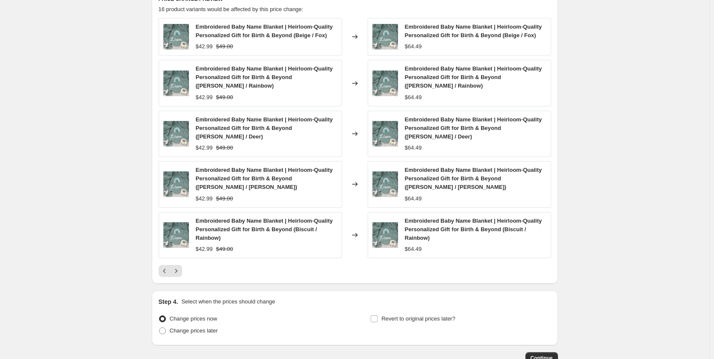
scroll to position [645, 0]
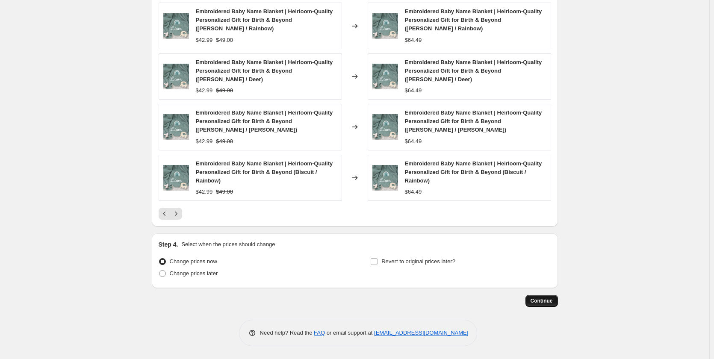
click at [546, 302] on span "Continue" at bounding box center [541, 300] width 22 height 7
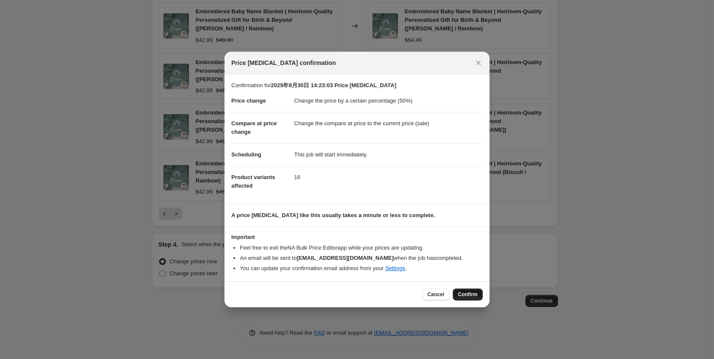
click at [467, 297] on span "Confirm" at bounding box center [468, 294] width 20 height 7
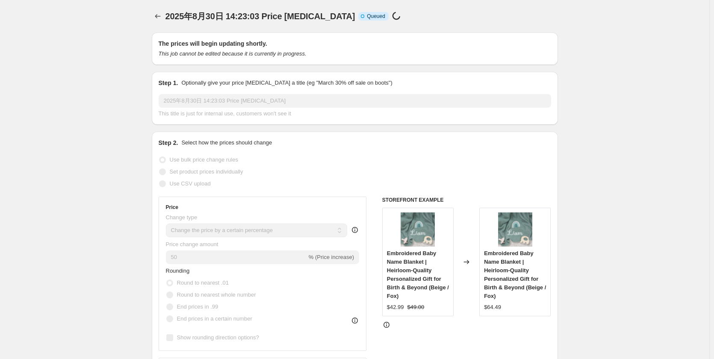
scroll to position [645, 0]
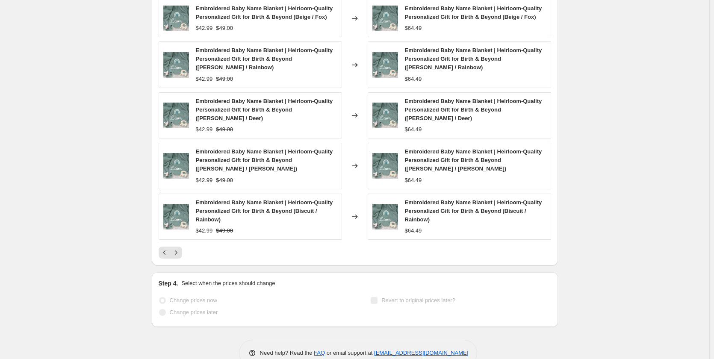
select select "percentage"
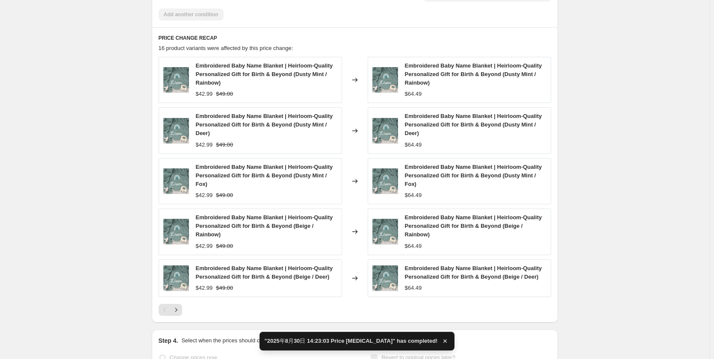
scroll to position [0, 0]
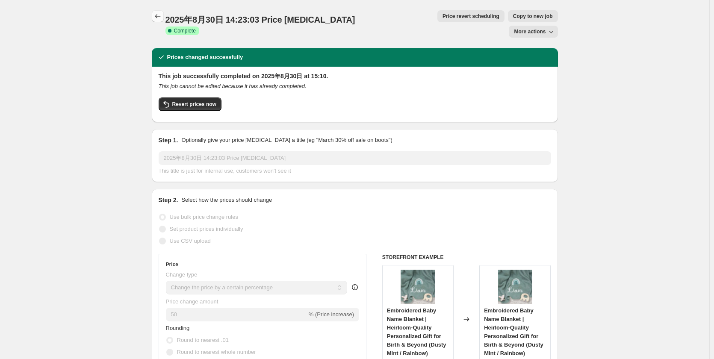
click at [162, 15] on icon "Price change jobs" at bounding box center [157, 16] width 9 height 9
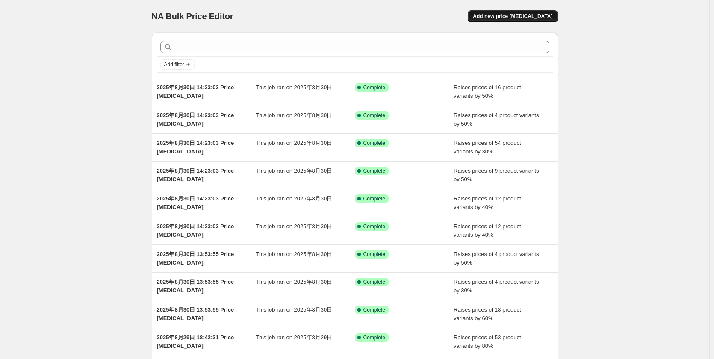
click at [536, 17] on span "Add new price [MEDICAL_DATA]" at bounding box center [512, 16] width 79 height 7
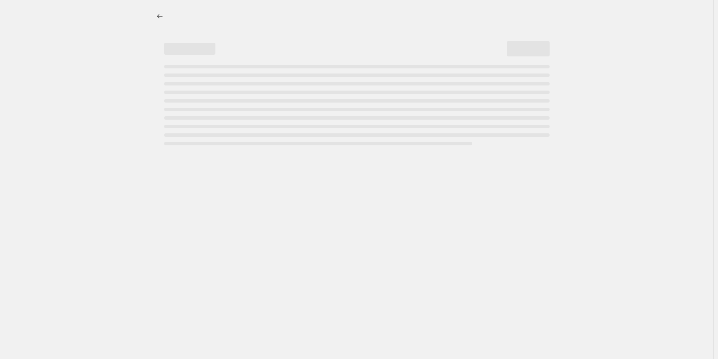
select select "percentage"
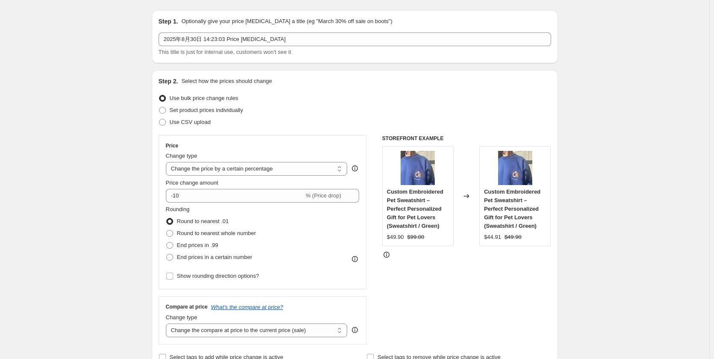
scroll to position [43, 0]
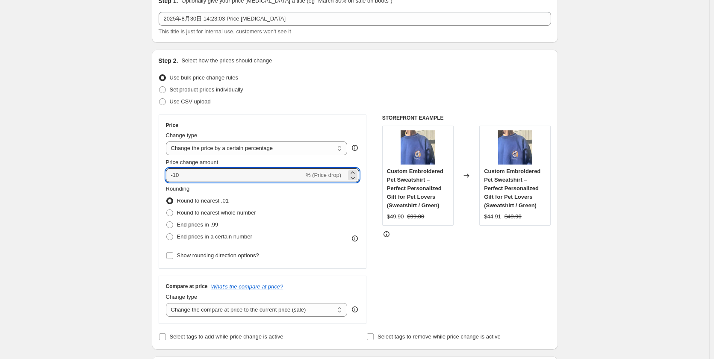
drag, startPoint x: 185, startPoint y: 176, endPoint x: 159, endPoint y: 176, distance: 26.5
click at [161, 176] on div "Price Change type Change the price to a certain amount Change the price by a ce…" at bounding box center [263, 192] width 208 height 154
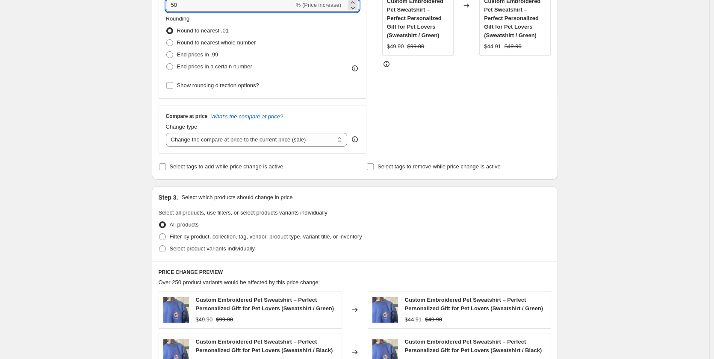
scroll to position [214, 0]
type input "50"
click at [183, 239] on span "Filter by product, collection, tag, vendor, product type, variant title, or inv…" at bounding box center [266, 235] width 192 height 6
click at [159, 233] on input "Filter by product, collection, tag, vendor, product type, variant title, or inv…" at bounding box center [159, 232] width 0 height 0
radio input "true"
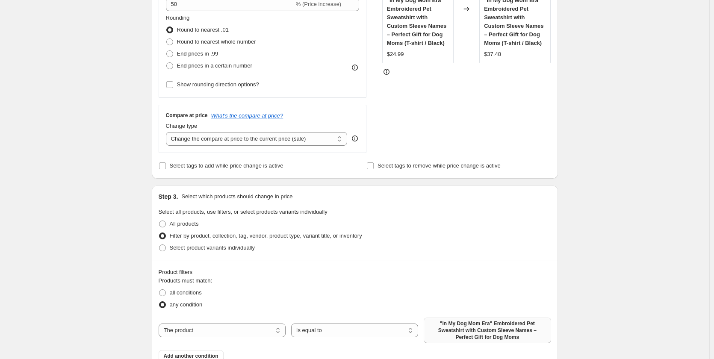
click at [470, 334] on span ""In My Dog Mom Era" Embroidered Pet Sweatshirt with Custom Sleeve Names – Perfe…" at bounding box center [487, 330] width 117 height 21
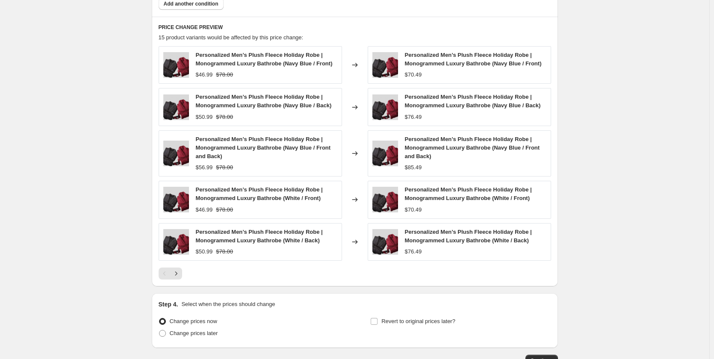
scroll to position [619, 0]
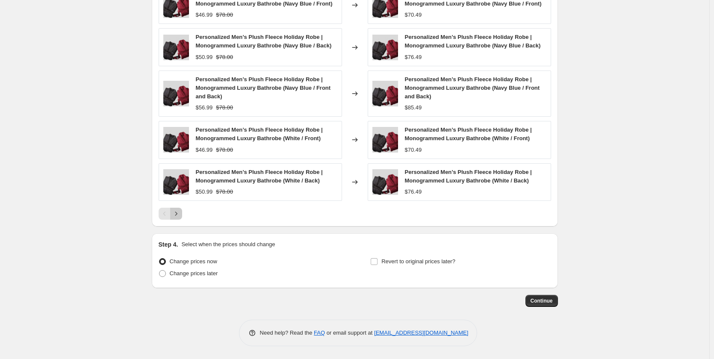
click at [180, 214] on icon "Next" at bounding box center [176, 213] width 9 height 9
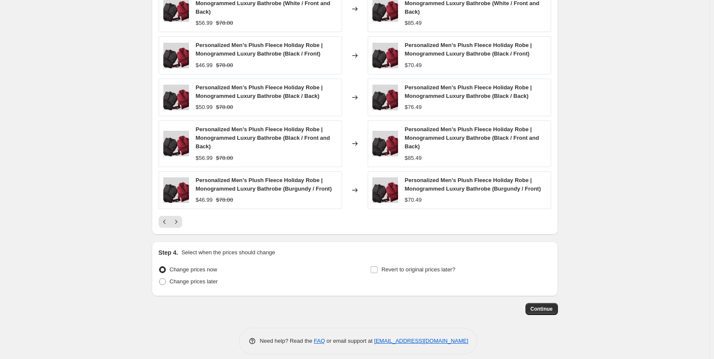
click at [178, 222] on icon "Next" at bounding box center [176, 221] width 9 height 9
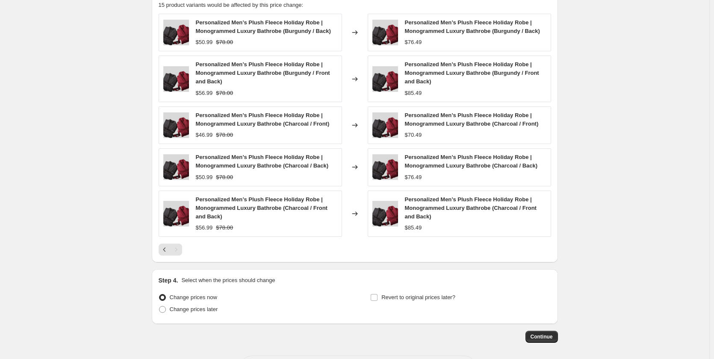
scroll to position [576, 0]
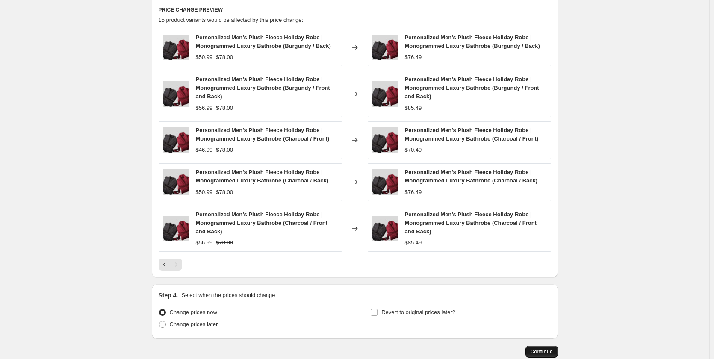
click at [535, 352] on span "Continue" at bounding box center [541, 351] width 22 height 7
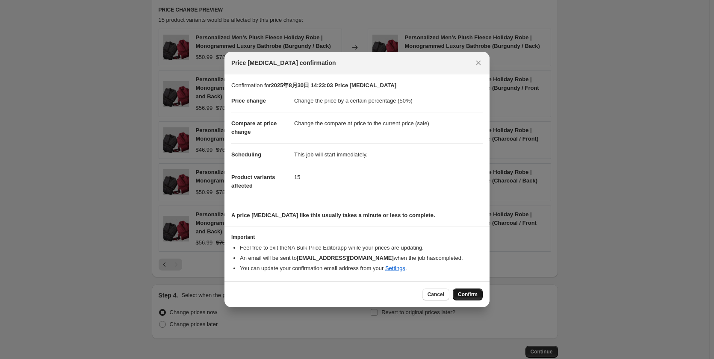
click at [468, 293] on span "Confirm" at bounding box center [468, 294] width 20 height 7
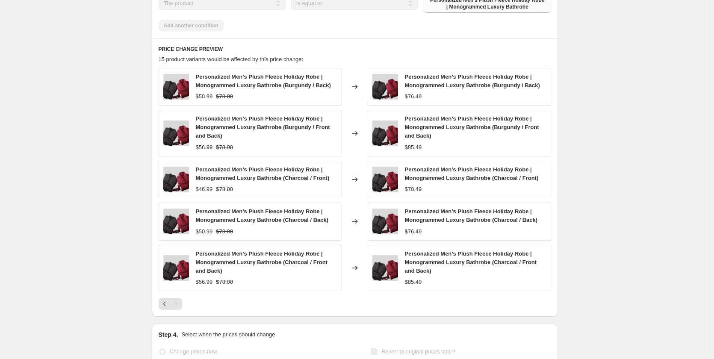
select select "percentage"
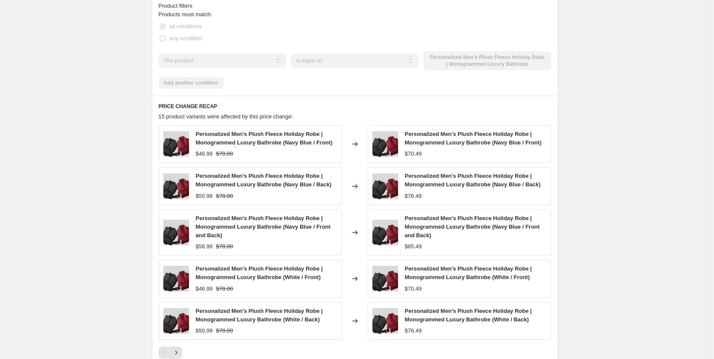
scroll to position [0, 0]
